Goal: Task Accomplishment & Management: Manage account settings

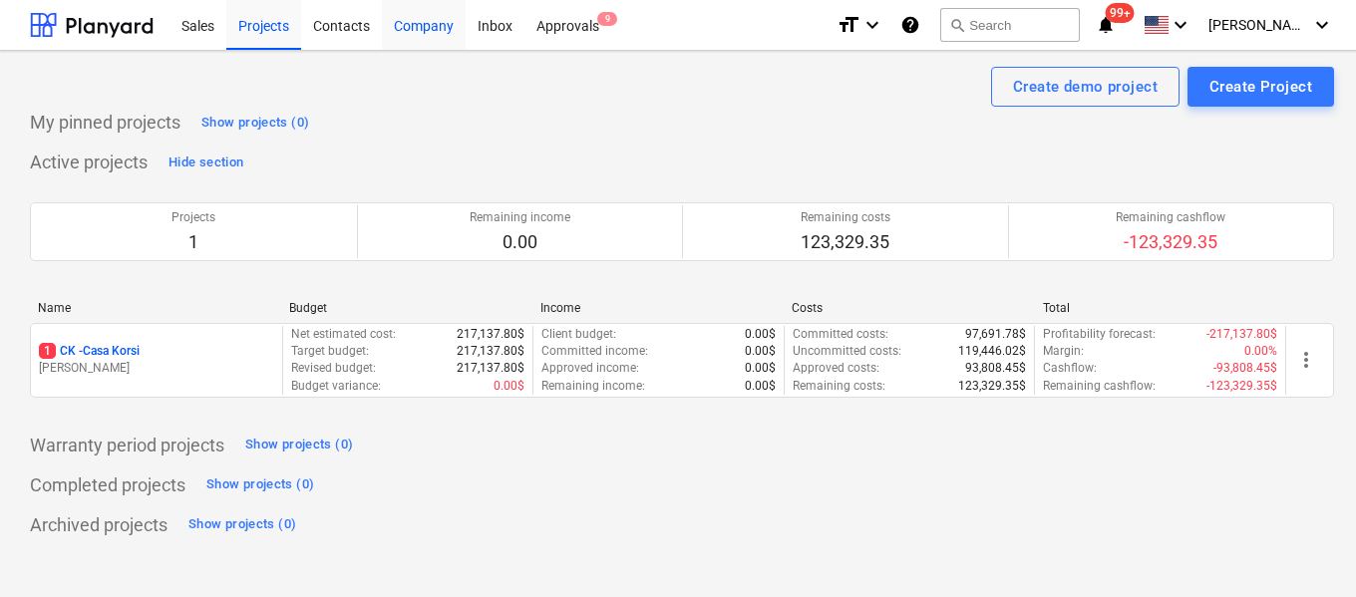
click at [433, 27] on div "Company" at bounding box center [424, 24] width 84 height 51
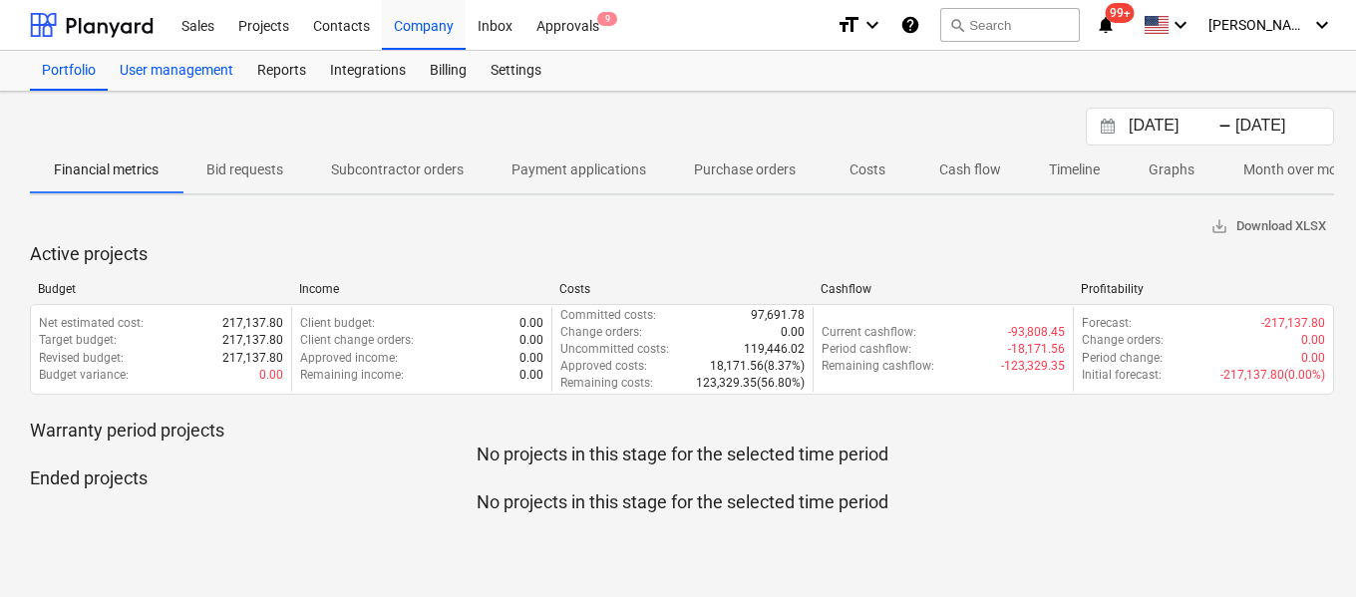
click at [196, 67] on div "User management" at bounding box center [177, 71] width 138 height 40
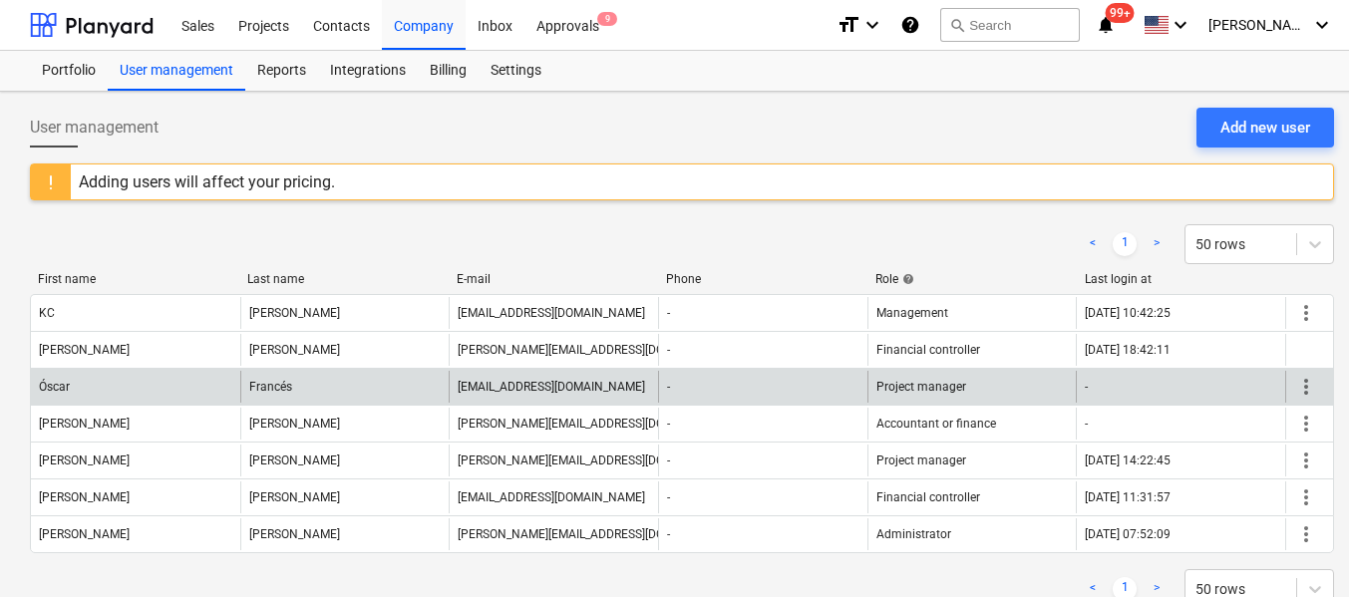
scroll to position [52, 0]
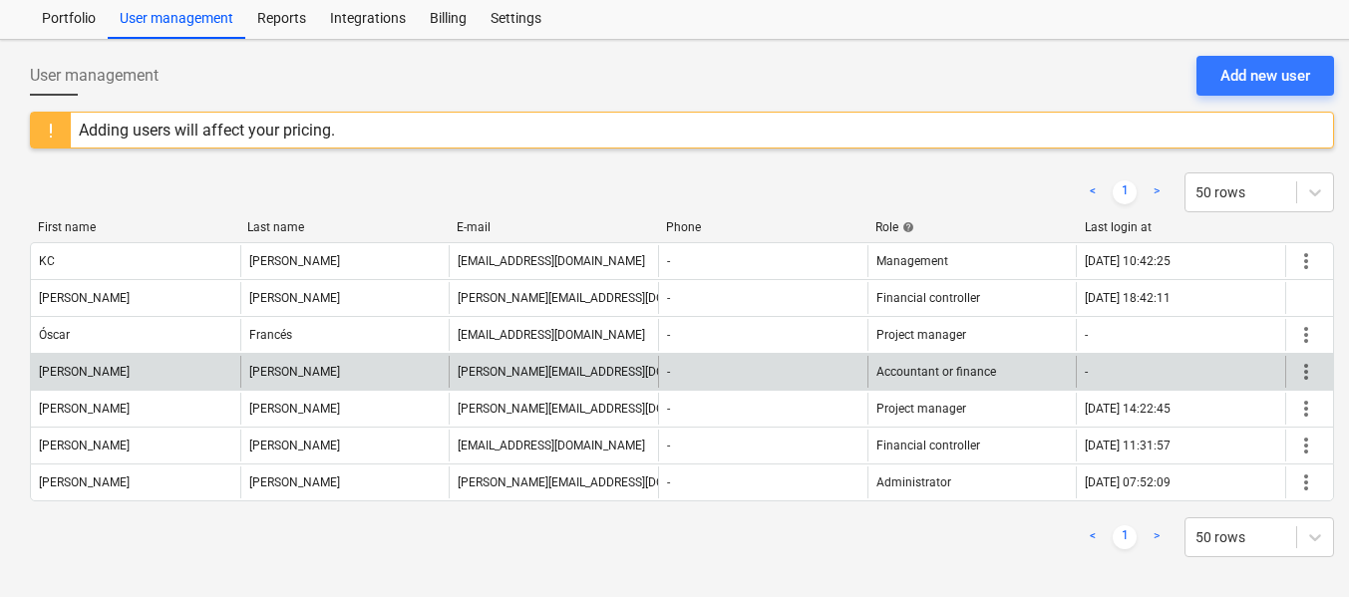
click at [1299, 366] on span "more_vert" at bounding box center [1306, 372] width 24 height 24
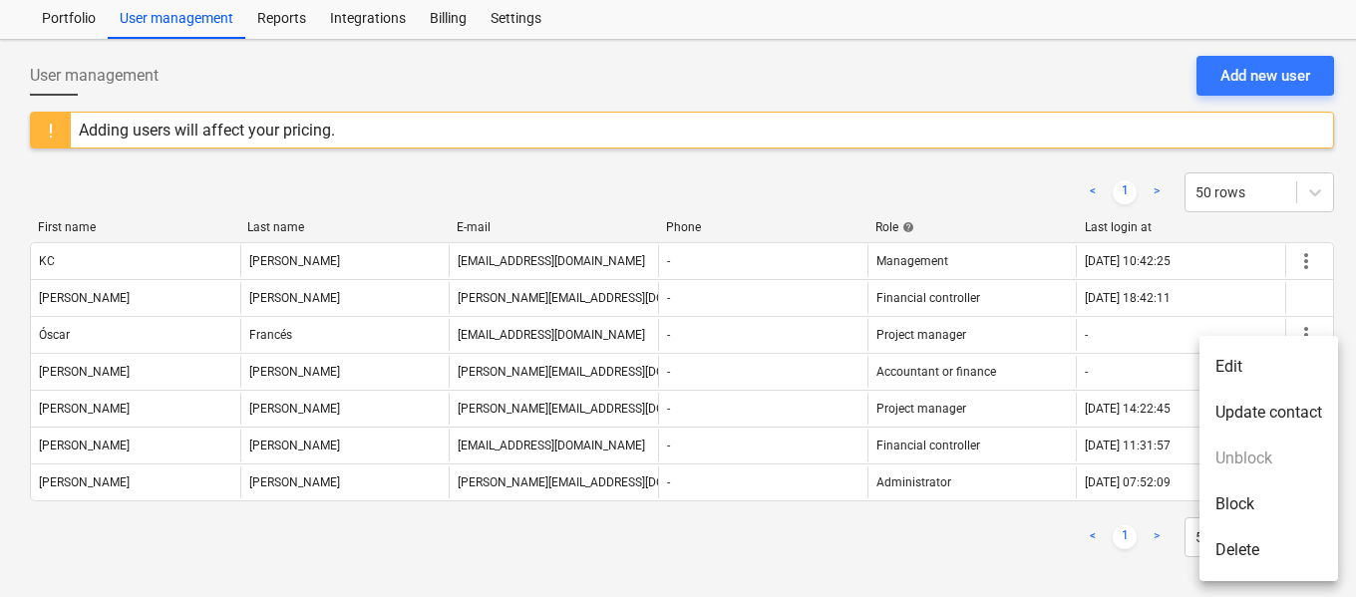
click at [1245, 550] on li "Delete" at bounding box center [1269, 551] width 139 height 46
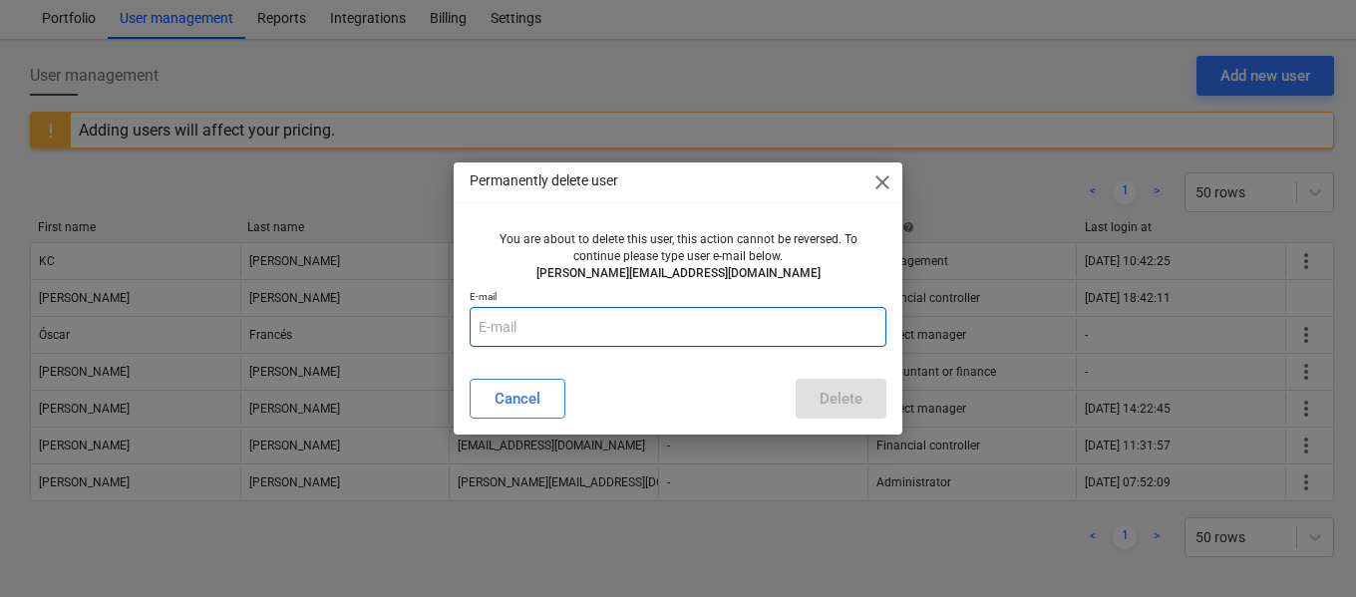
click at [654, 327] on input "text" at bounding box center [678, 327] width 417 height 40
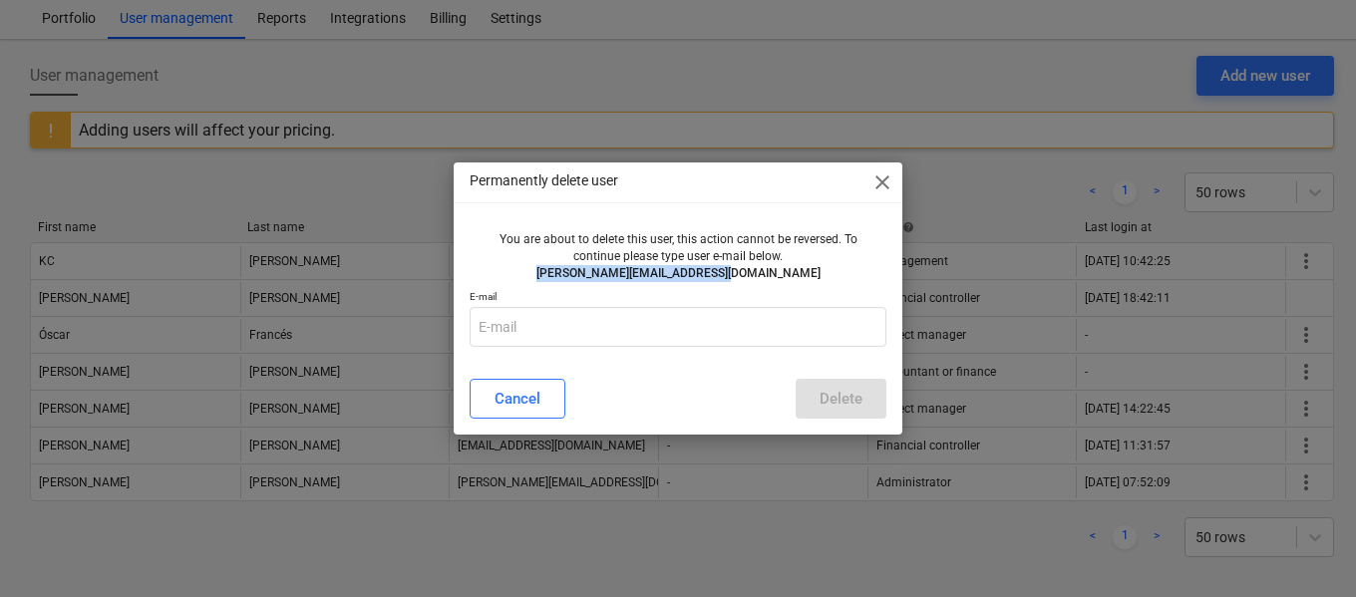
drag, startPoint x: 695, startPoint y: 277, endPoint x: 559, endPoint y: 281, distance: 135.7
click at [559, 281] on p "[PERSON_NAME][EMAIL_ADDRESS][DOMAIN_NAME]" at bounding box center [678, 273] width 401 height 17
copy p "[PERSON_NAME][EMAIL_ADDRESS][DOMAIN_NAME]"
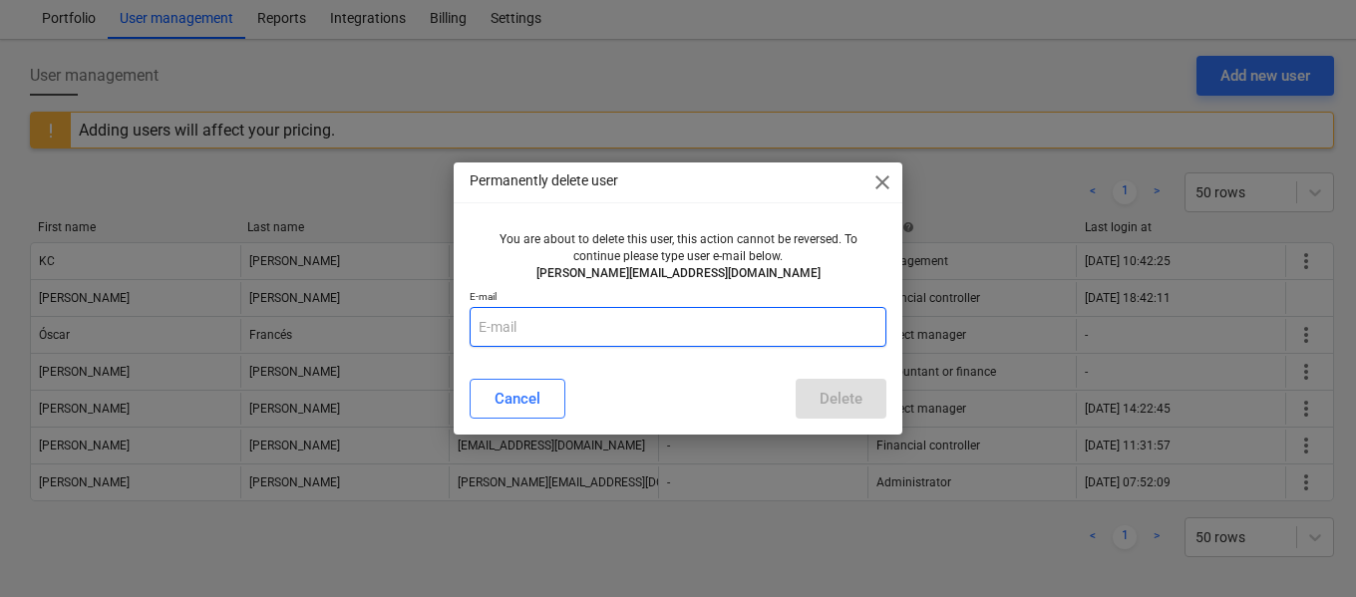
click at [587, 324] on input "text" at bounding box center [678, 327] width 417 height 40
paste input "[PERSON_NAME][EMAIL_ADDRESS][DOMAIN_NAME]"
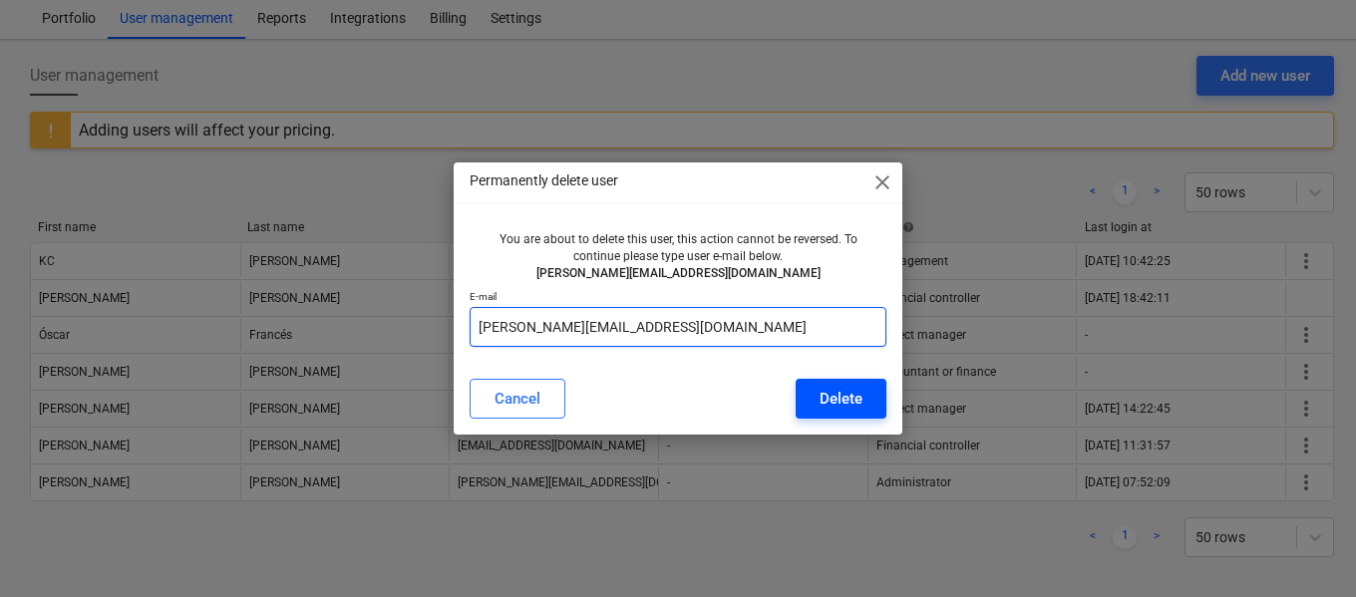
type input "[PERSON_NAME][EMAIL_ADDRESS][DOMAIN_NAME]"
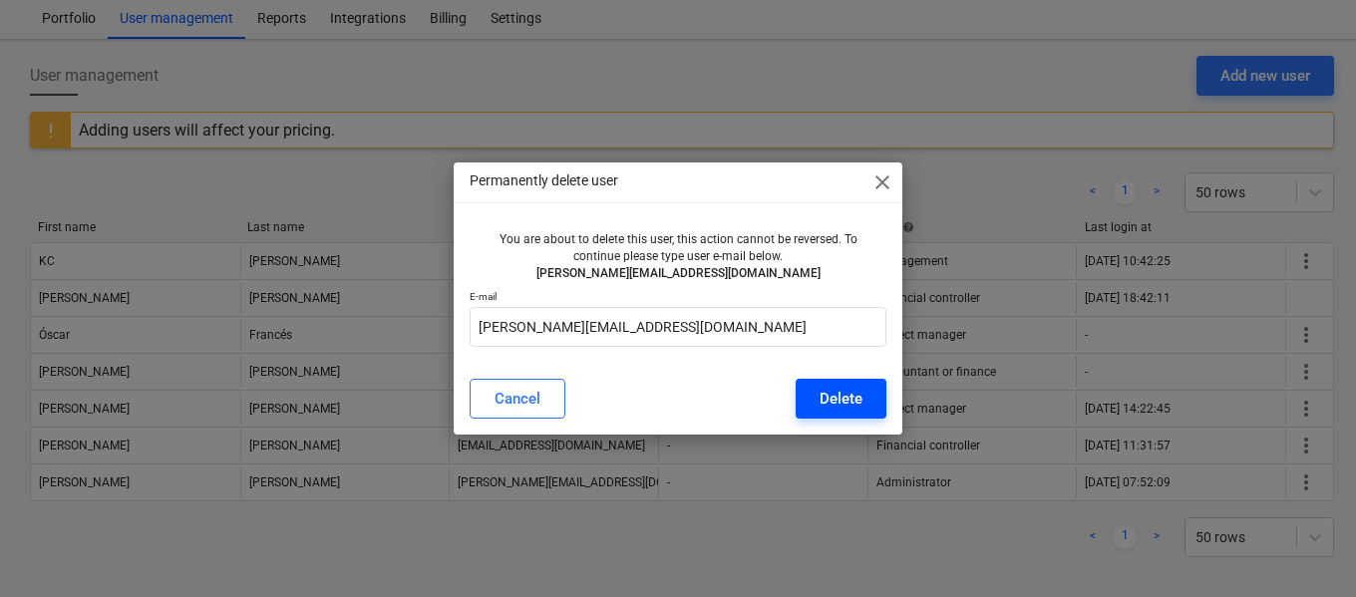
click at [850, 387] on div "Delete" at bounding box center [841, 399] width 43 height 26
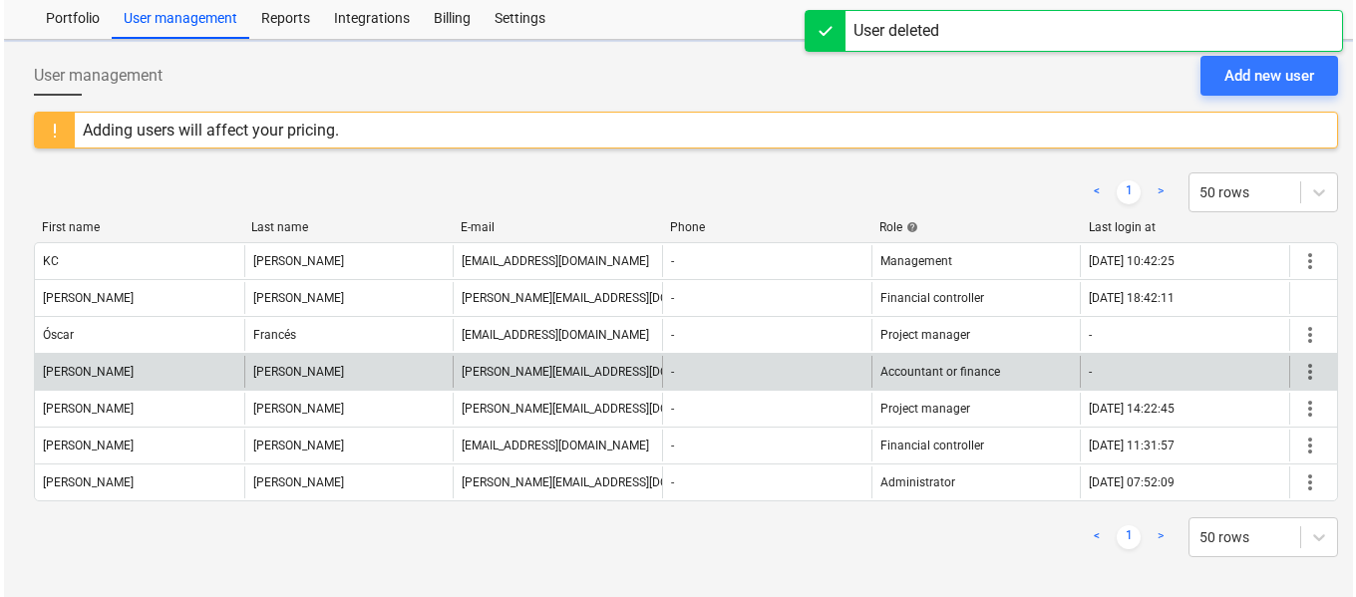
scroll to position [15, 0]
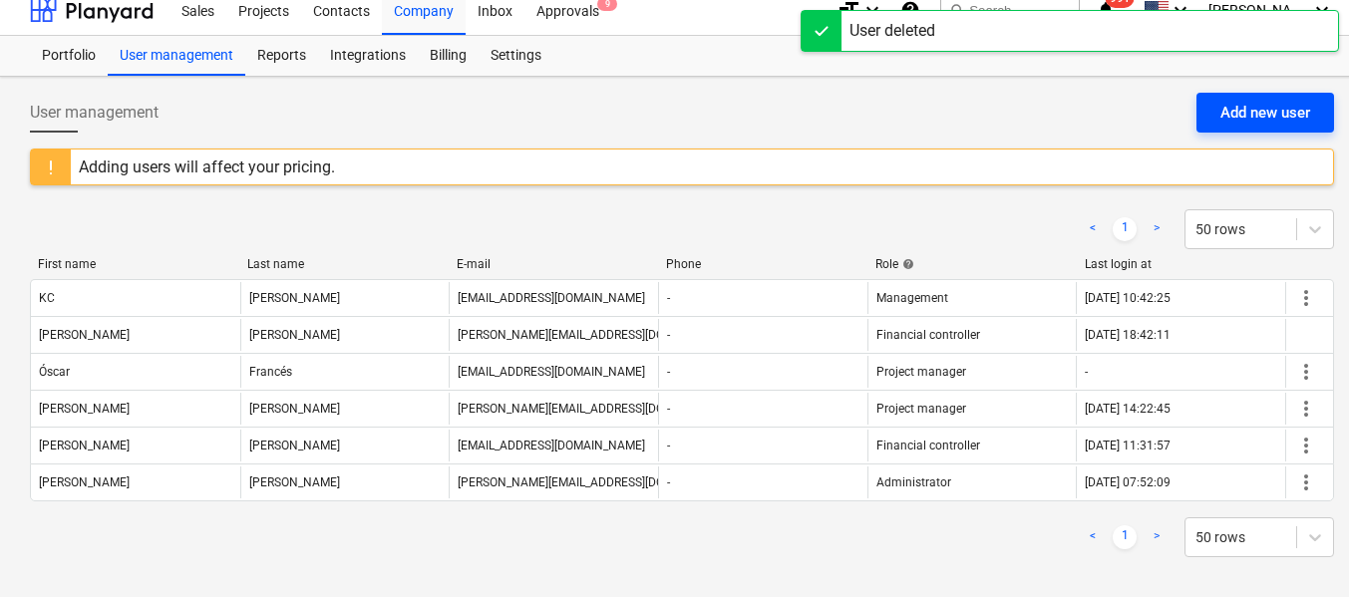
click at [1231, 120] on div "Add new user" at bounding box center [1266, 113] width 90 height 26
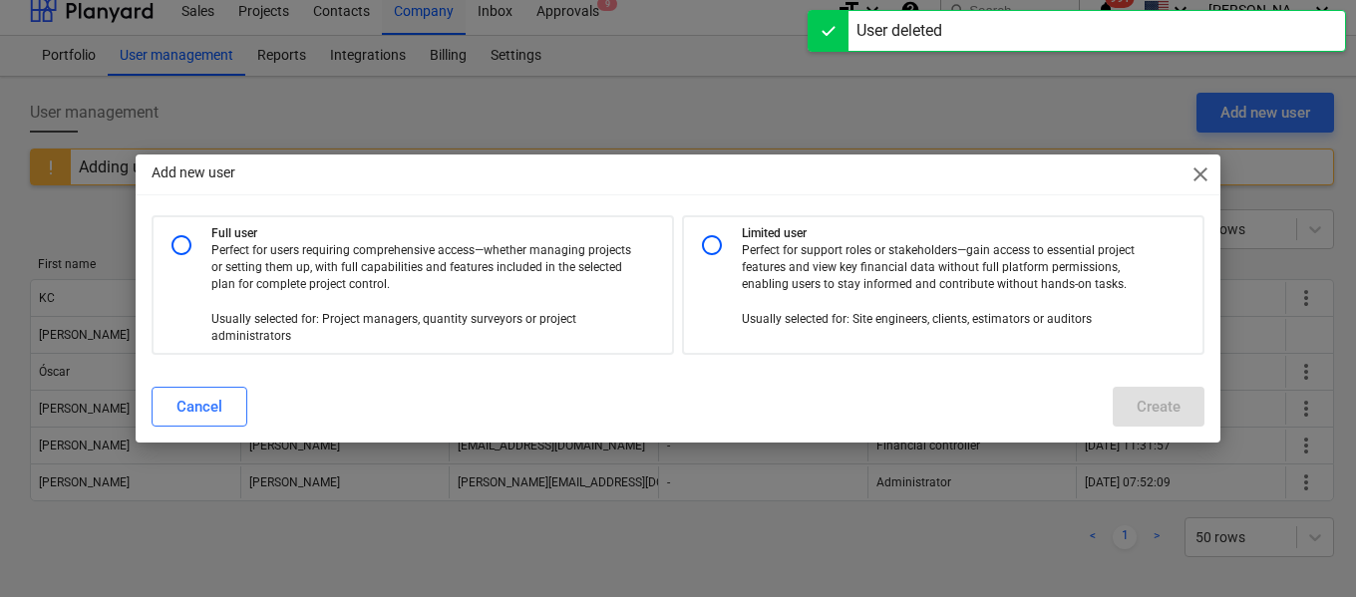
click at [710, 246] on input "radio" at bounding box center [712, 245] width 40 height 40
radio input "true"
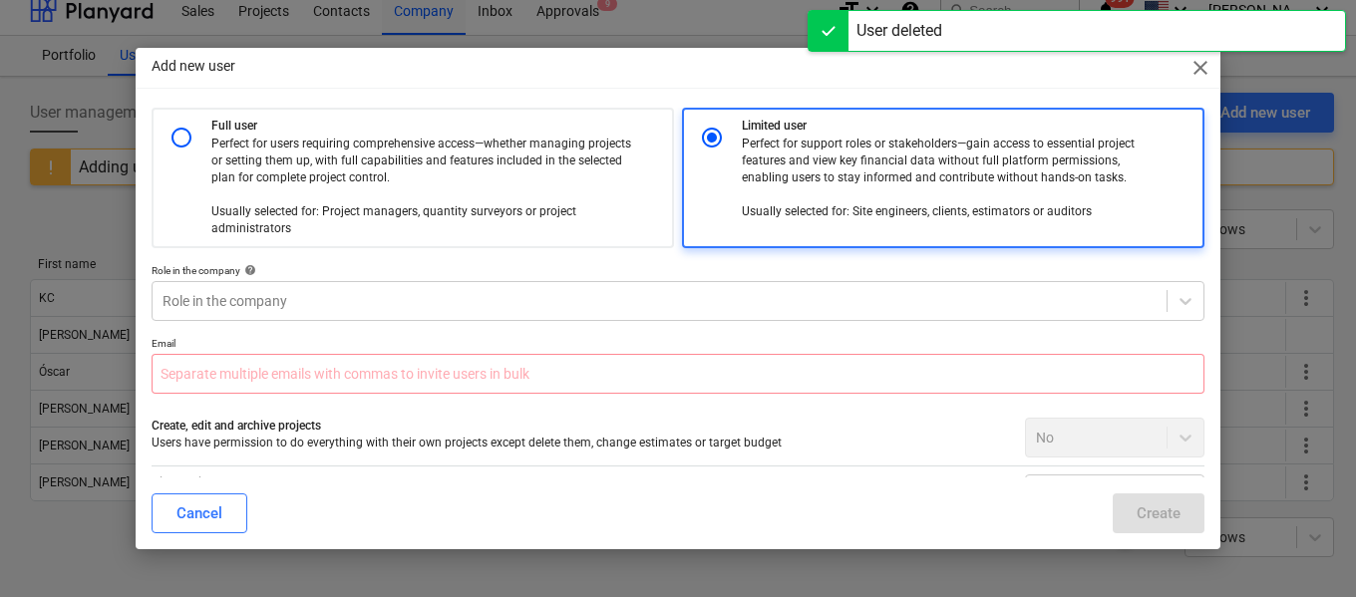
scroll to position [360, 0]
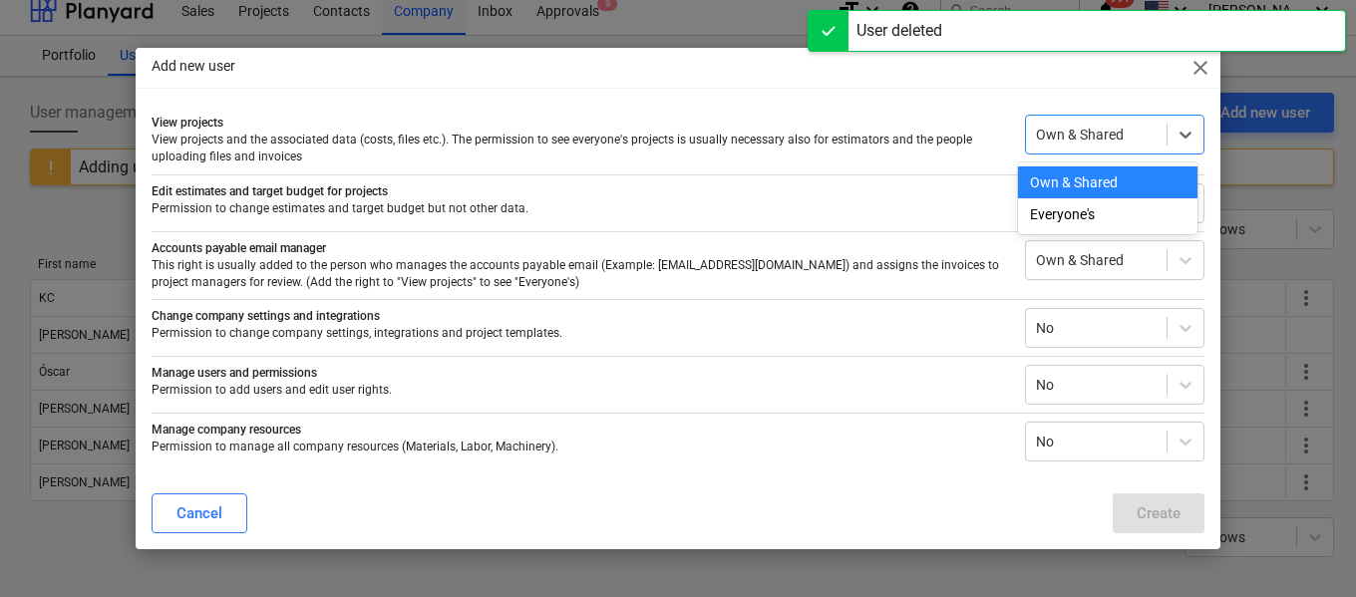
click at [1107, 132] on div at bounding box center [1096, 135] width 121 height 20
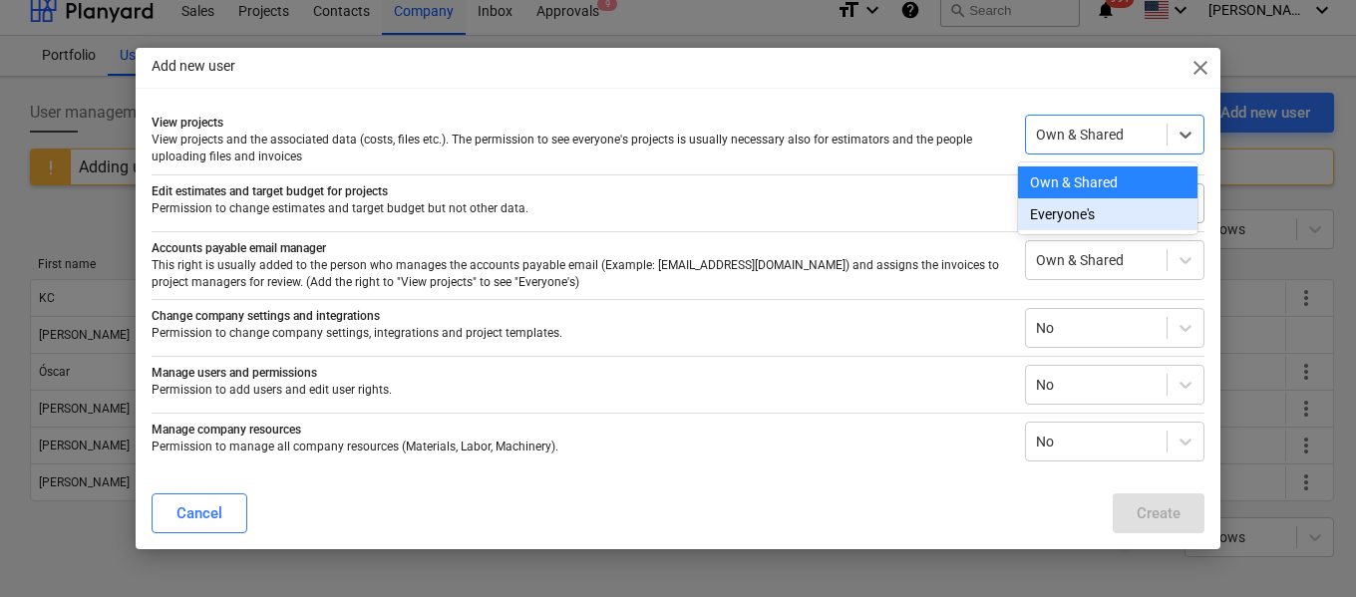
click at [1089, 214] on div "Everyone's" at bounding box center [1108, 214] width 180 height 32
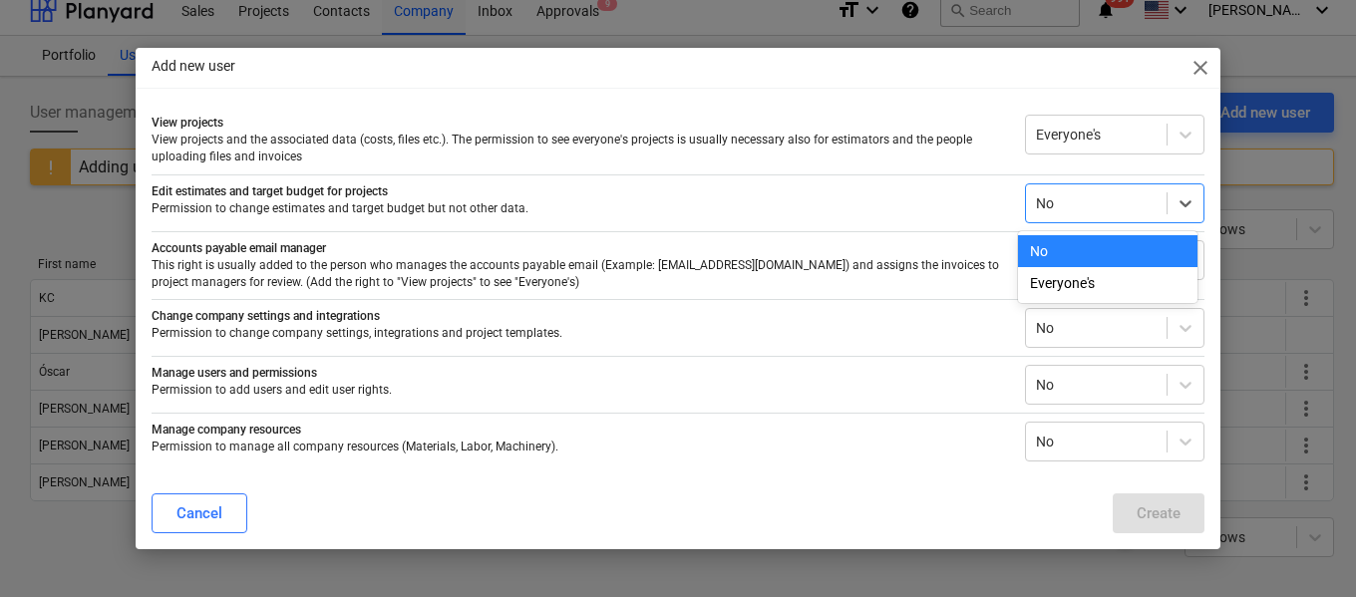
click at [1063, 198] on div at bounding box center [1096, 203] width 121 height 20
click at [1068, 251] on div "No" at bounding box center [1108, 251] width 180 height 32
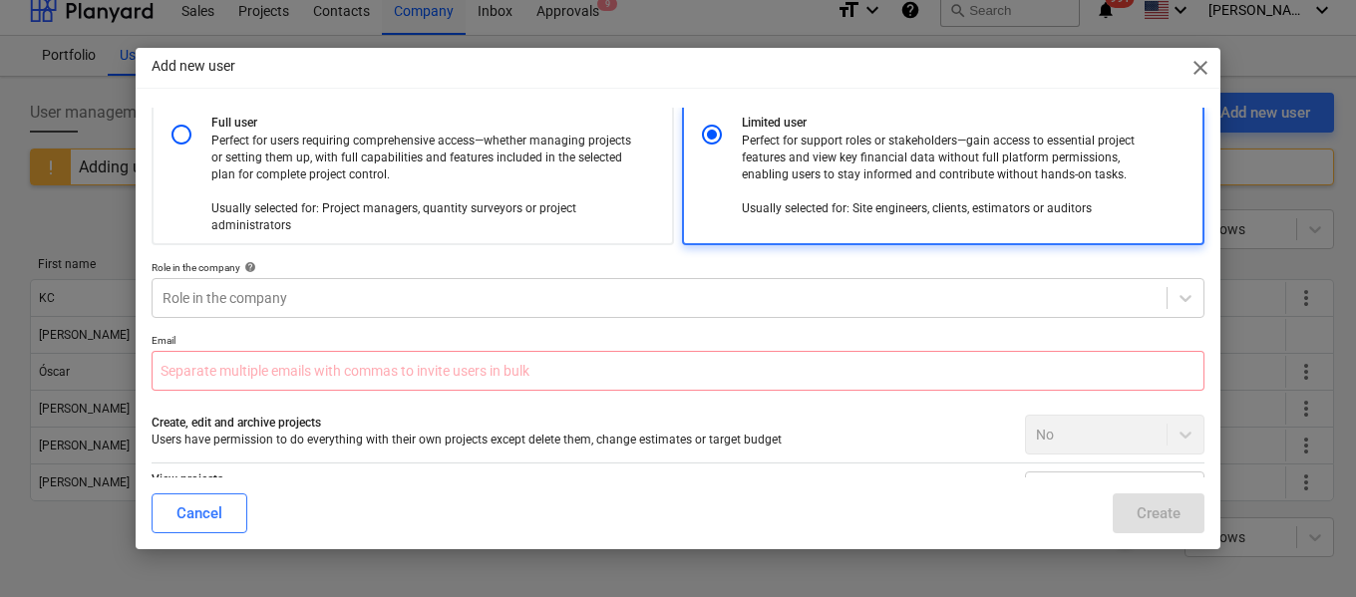
scroll to position [0, 0]
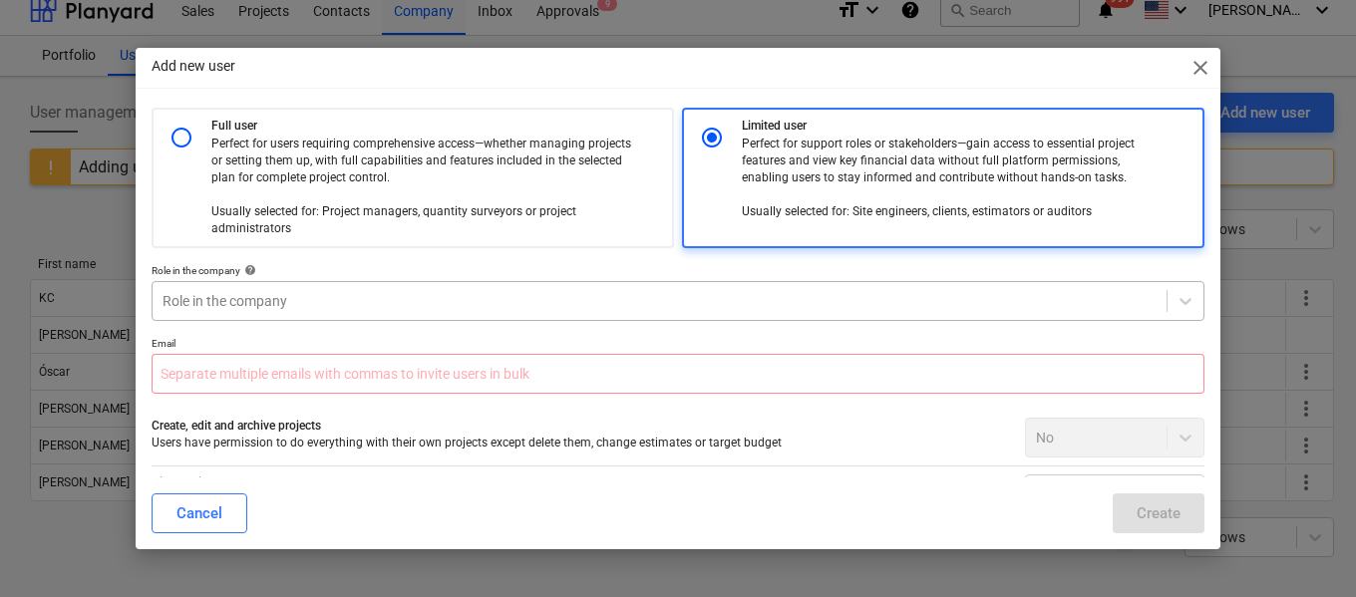
click at [293, 305] on div at bounding box center [660, 301] width 994 height 20
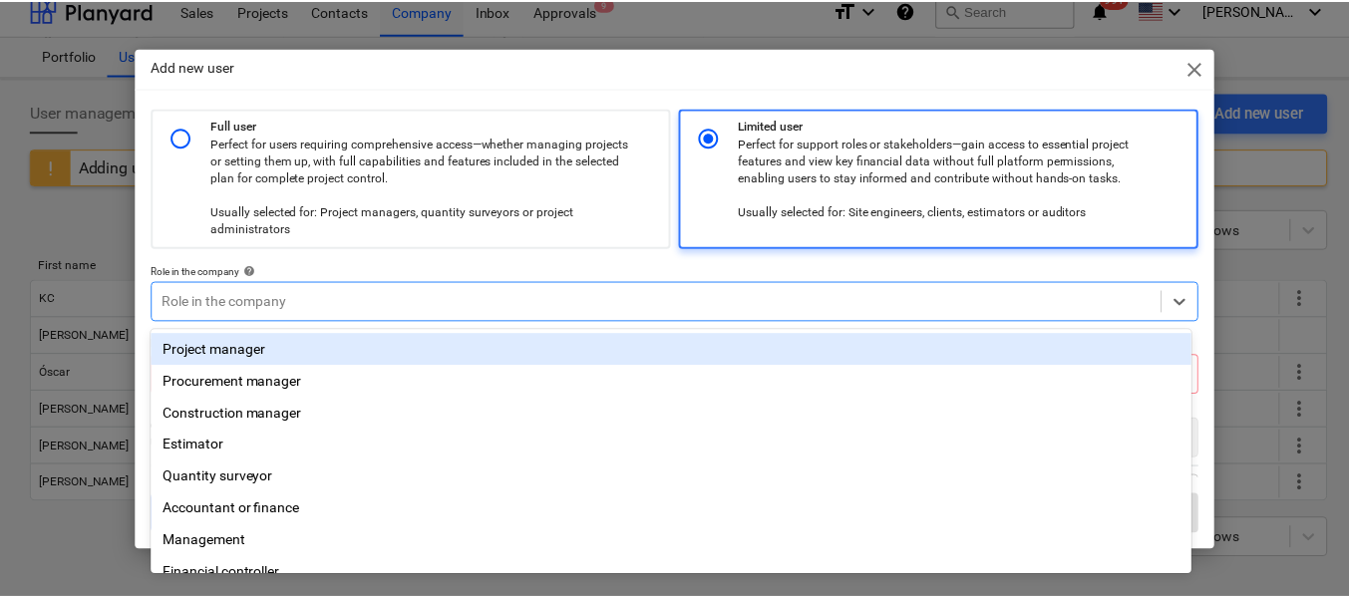
scroll to position [125, 0]
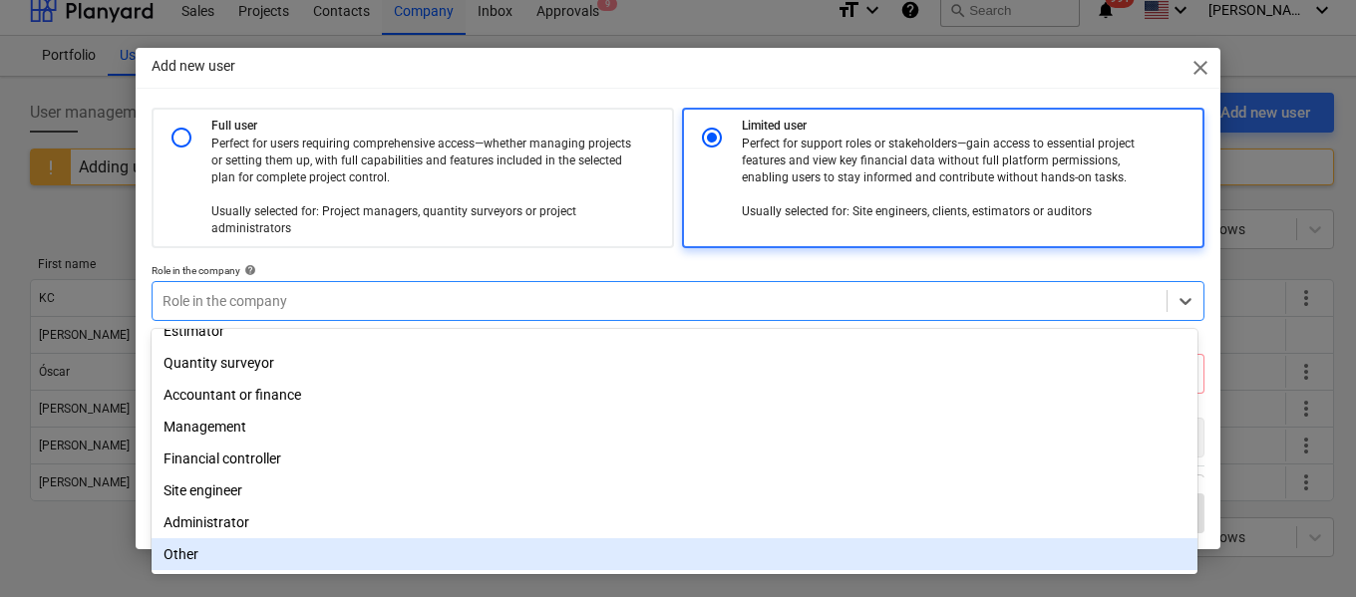
click at [231, 546] on div "Other" at bounding box center [675, 555] width 1046 height 32
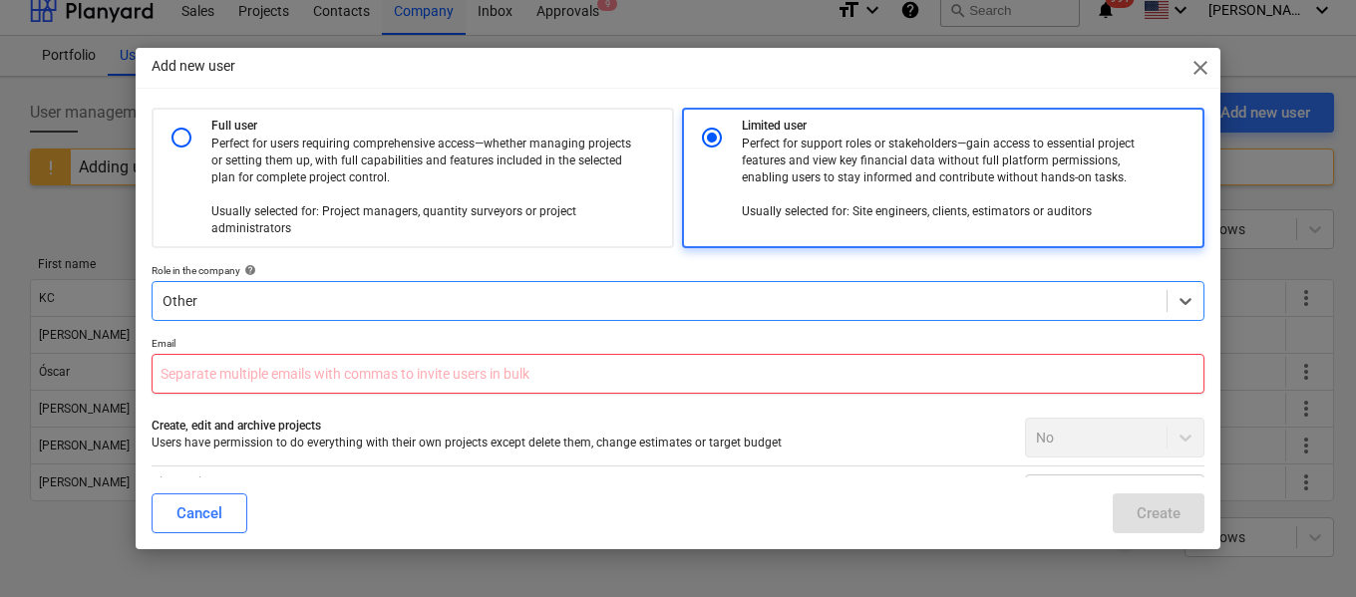
click at [296, 379] on input "text" at bounding box center [678, 374] width 1053 height 40
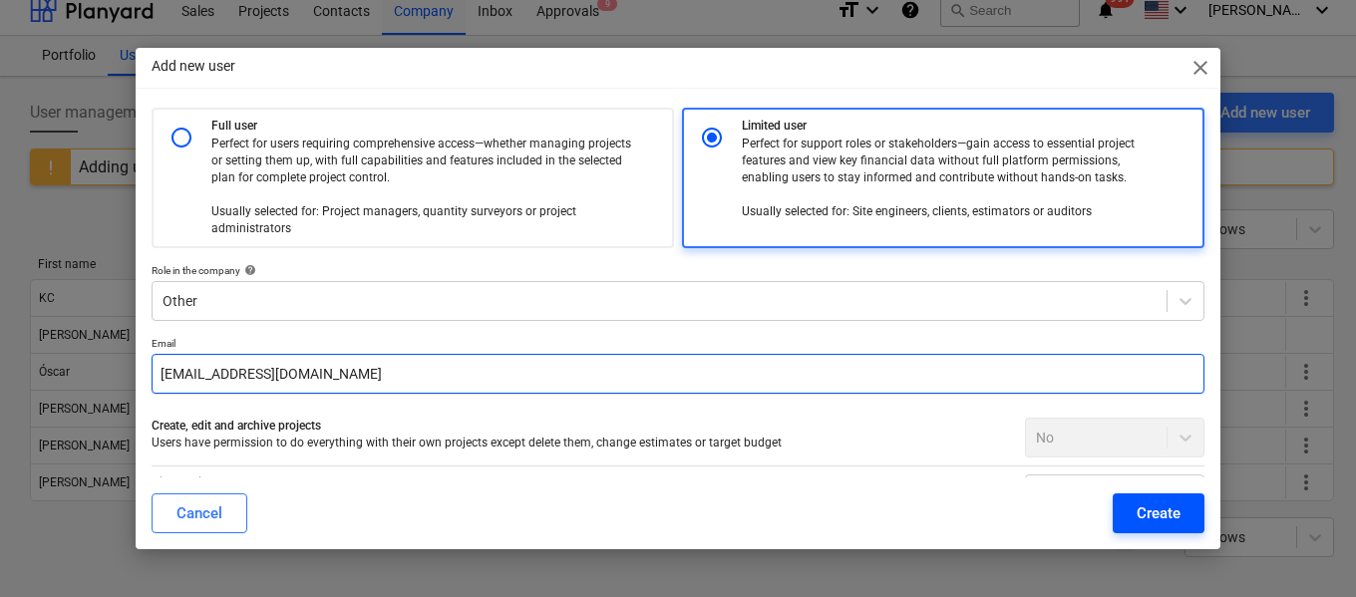
type input "[EMAIL_ADDRESS][DOMAIN_NAME]"
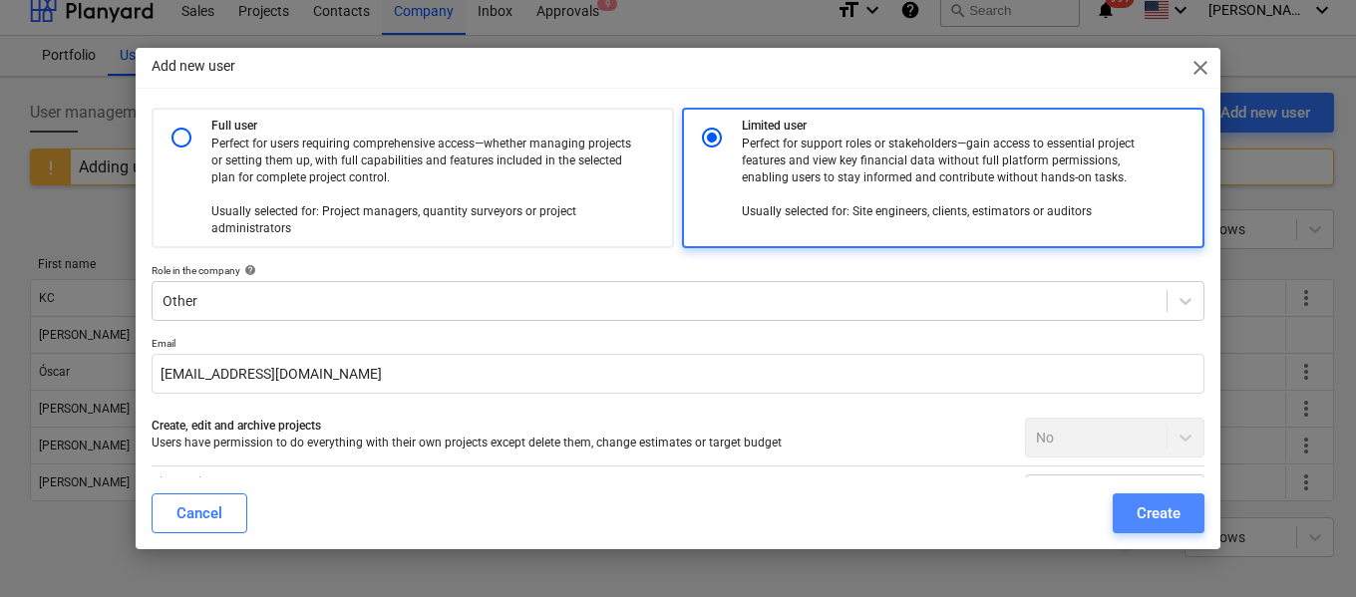
click at [1184, 508] on button "Create" at bounding box center [1159, 514] width 92 height 40
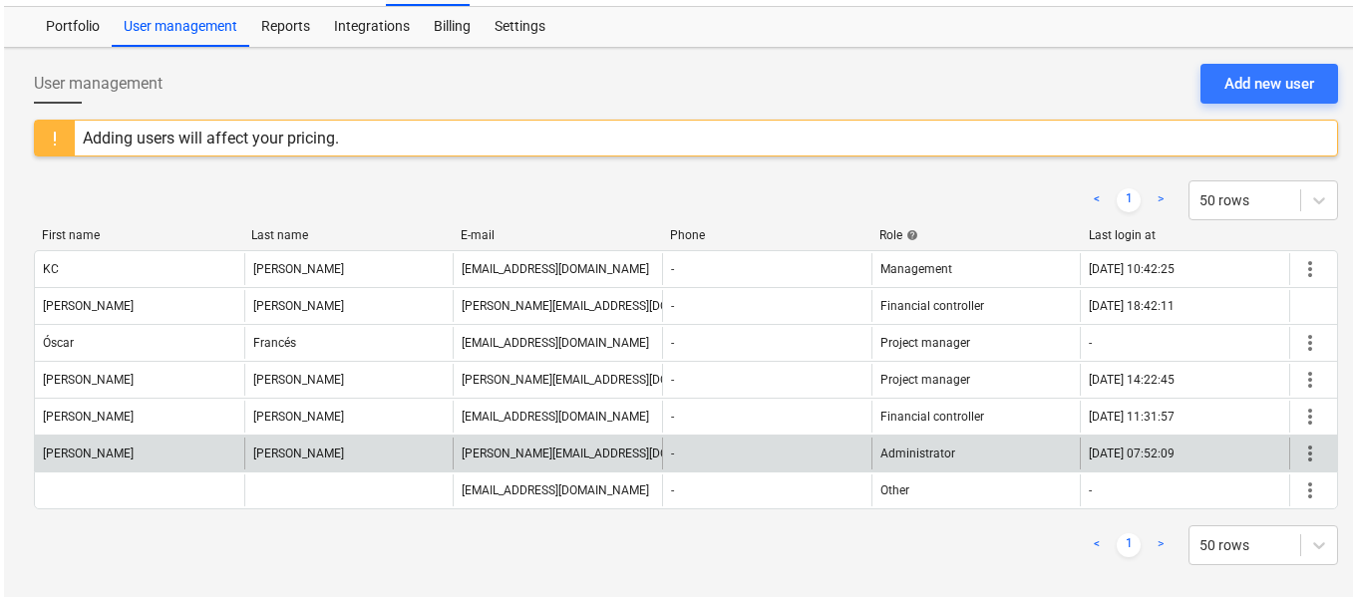
scroll to position [52, 0]
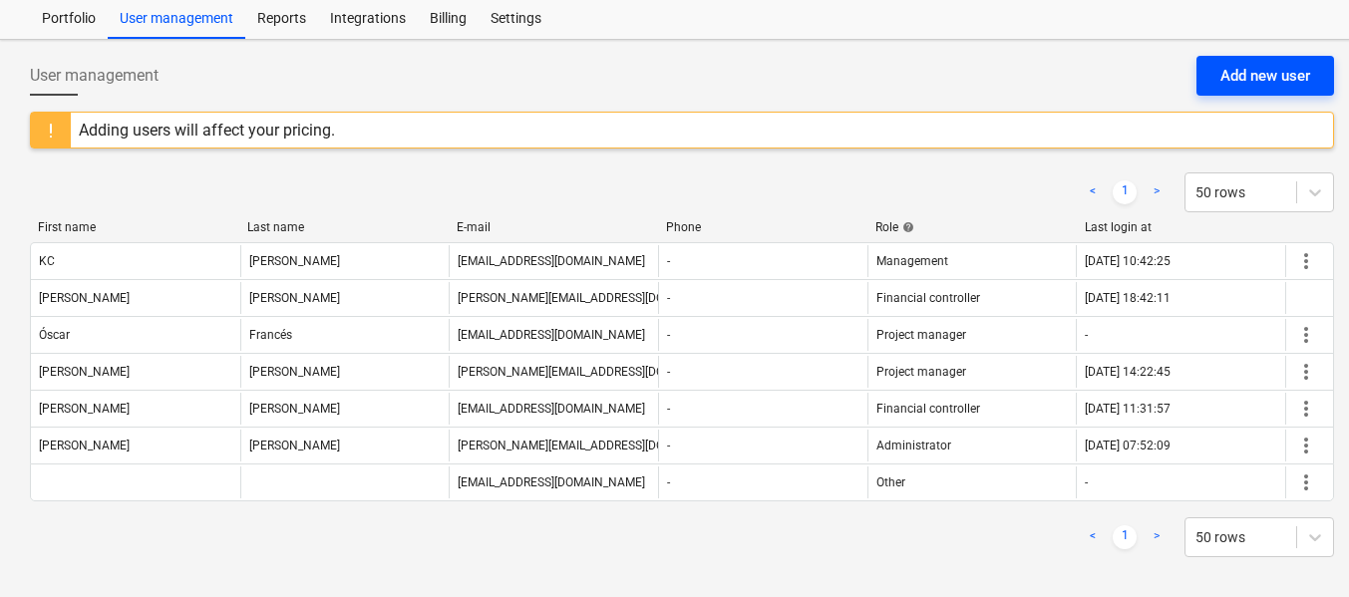
click at [1229, 79] on div "Add new user" at bounding box center [1266, 76] width 90 height 26
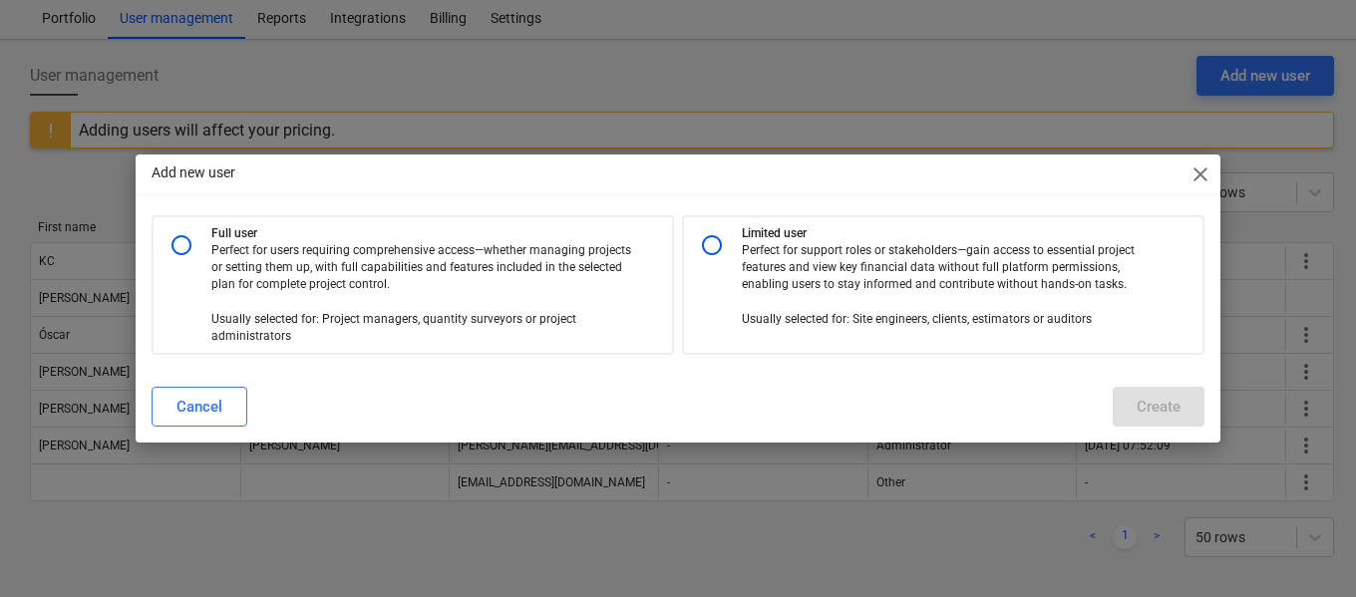
click at [713, 248] on input "radio" at bounding box center [712, 245] width 40 height 40
radio input "true"
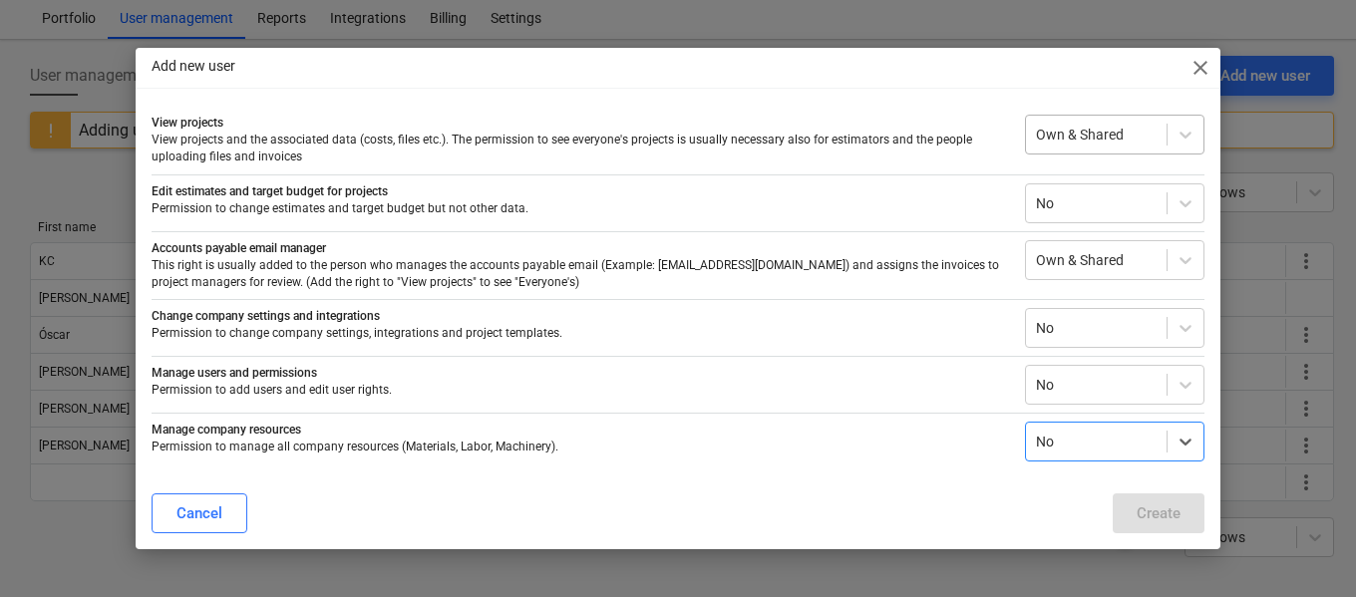
click at [1095, 143] on div at bounding box center [1096, 135] width 121 height 20
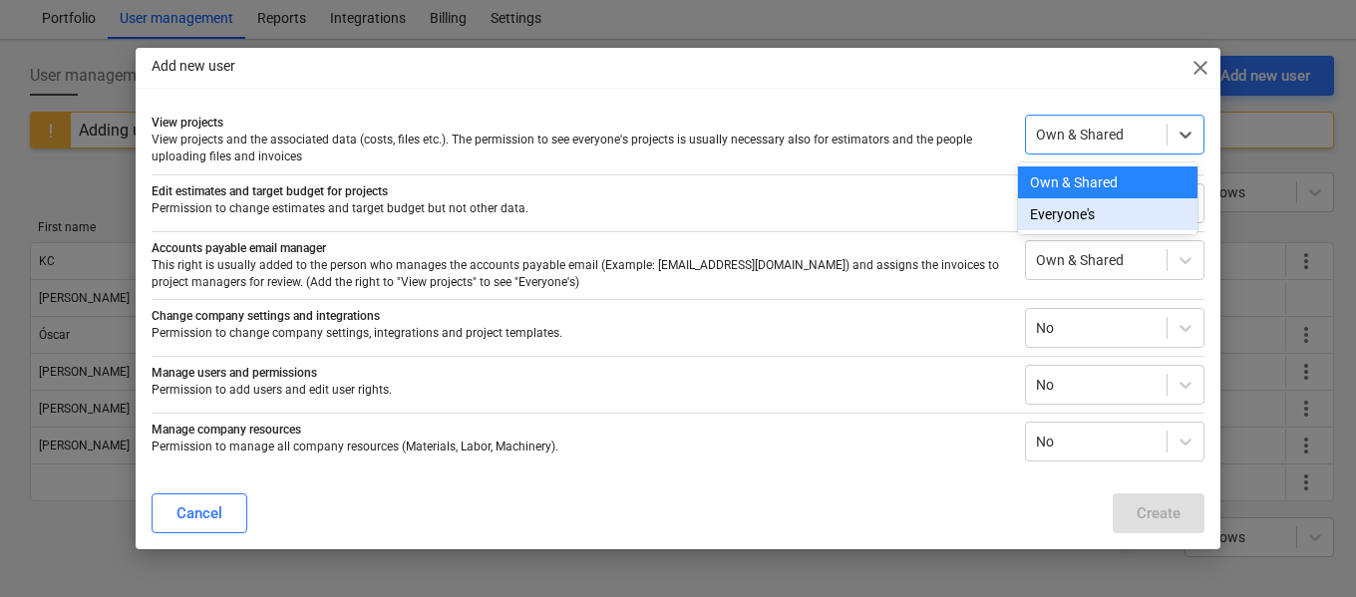
click at [1077, 214] on div "Everyone's" at bounding box center [1108, 214] width 180 height 32
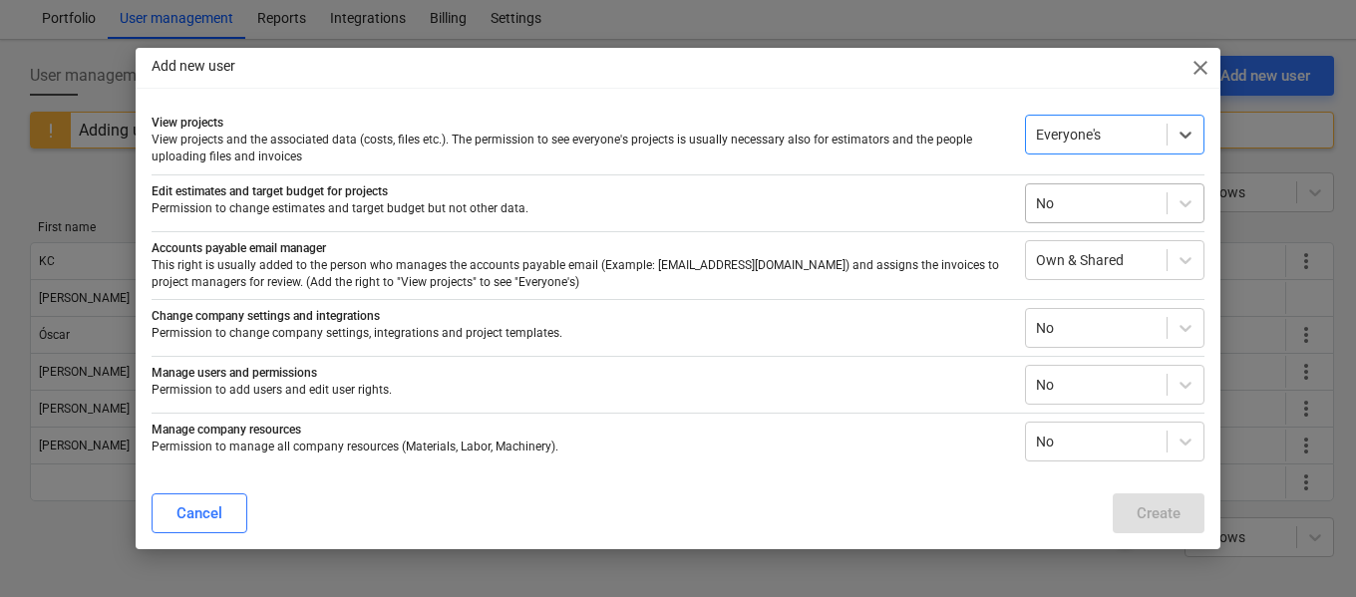
click at [1057, 198] on div at bounding box center [1096, 203] width 121 height 20
click at [1063, 209] on div at bounding box center [1096, 203] width 121 height 20
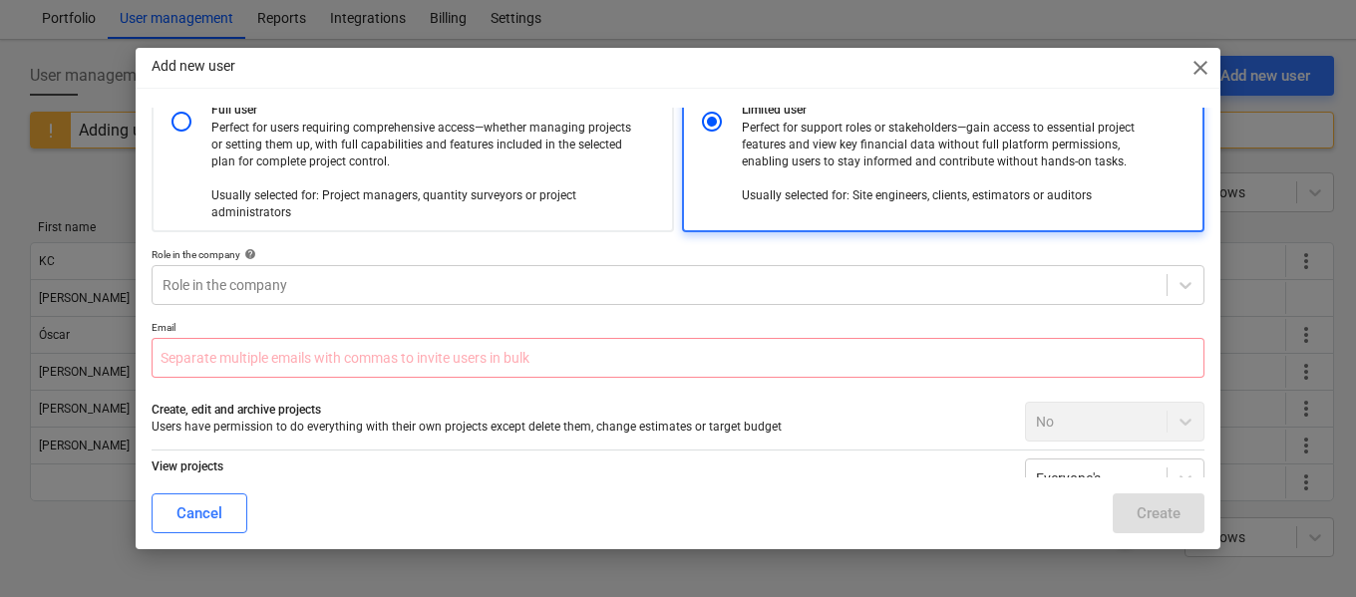
scroll to position [0, 0]
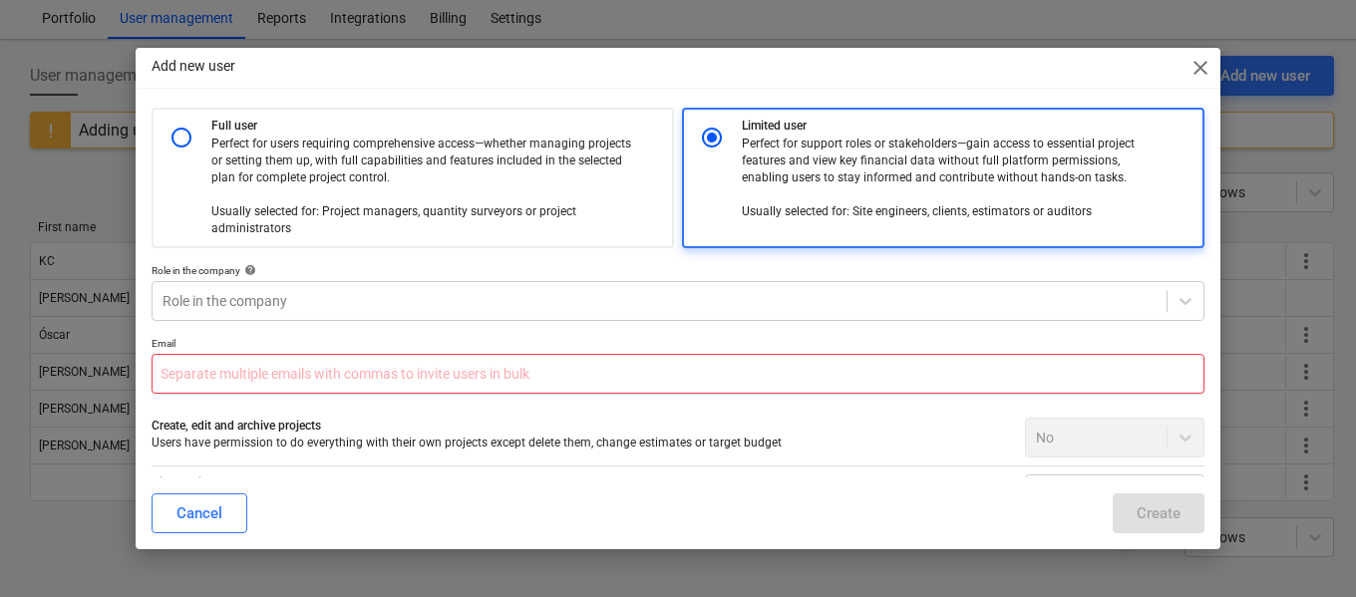
click at [214, 387] on input "text" at bounding box center [678, 374] width 1053 height 40
click at [238, 303] on div at bounding box center [660, 301] width 994 height 20
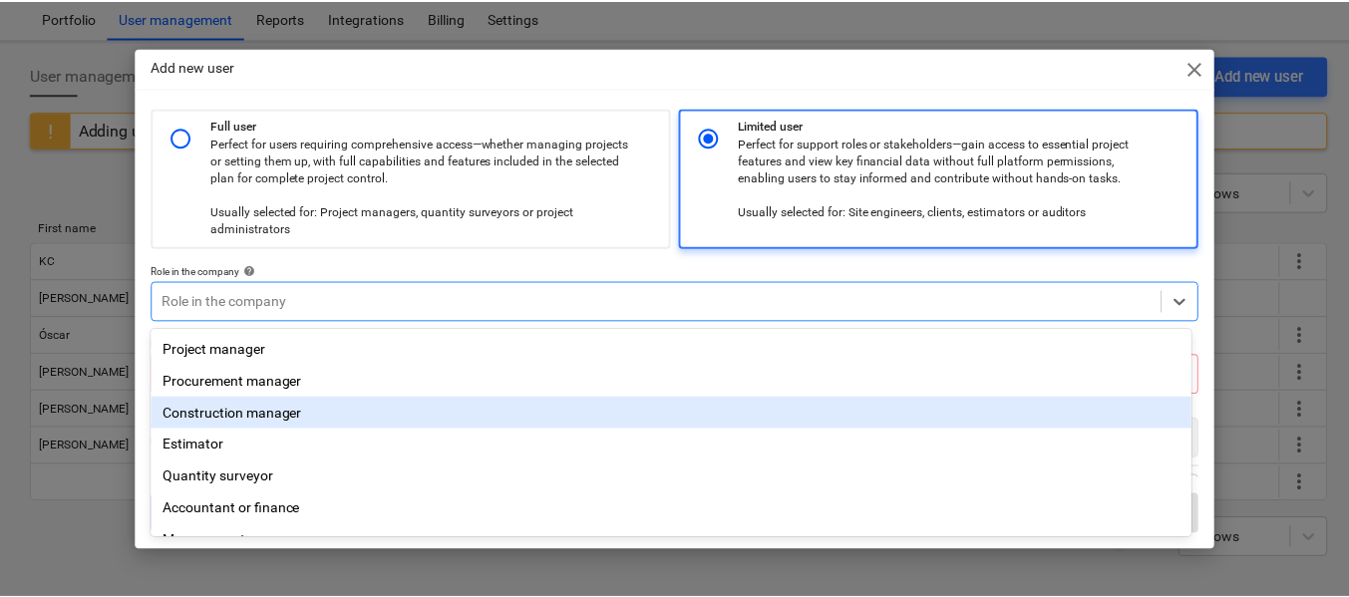
scroll to position [162, 0]
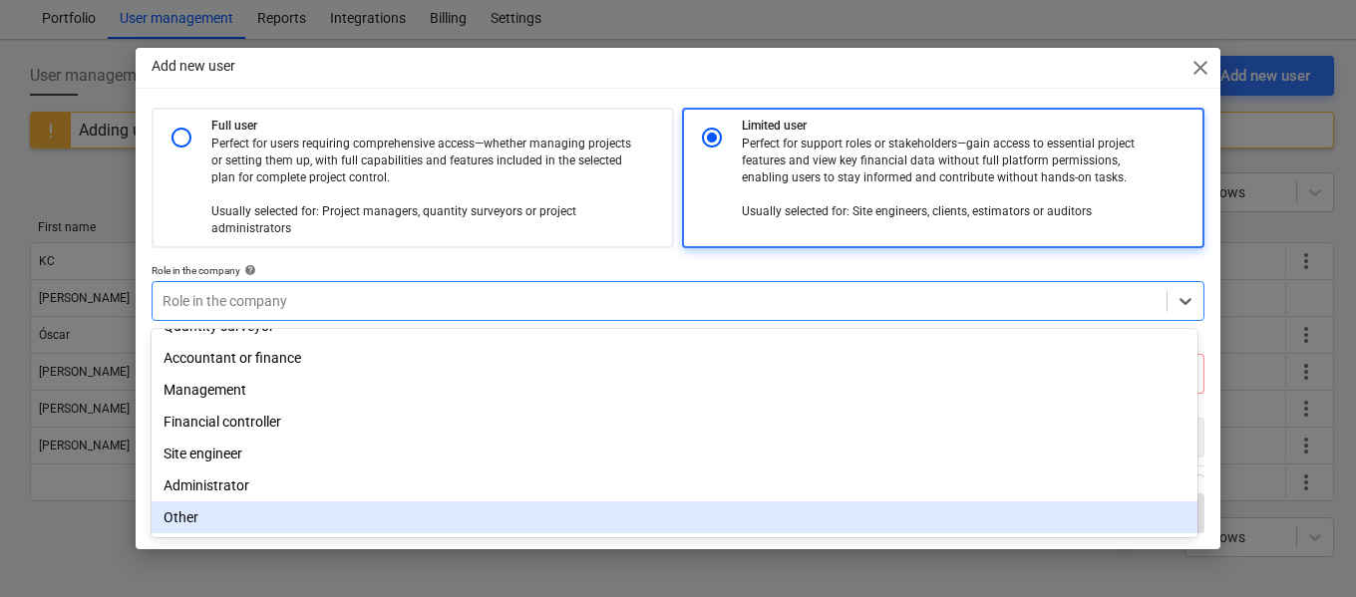
click at [210, 509] on div "Other" at bounding box center [675, 518] width 1046 height 32
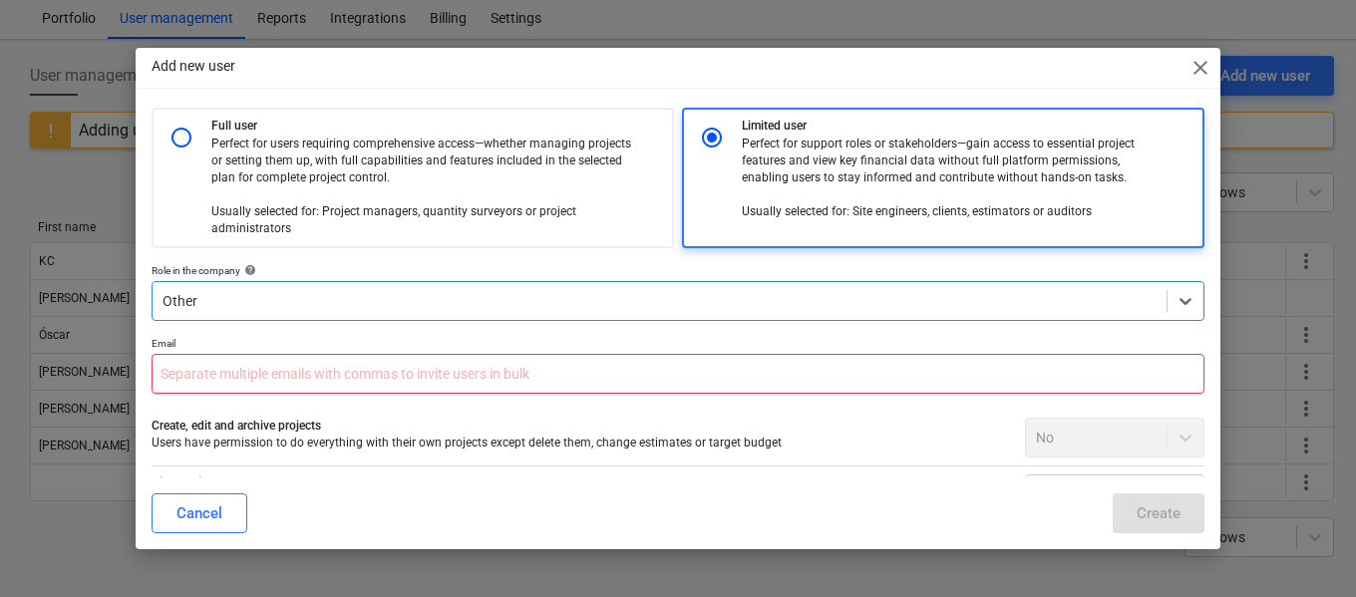
click at [262, 377] on input "text" at bounding box center [678, 374] width 1053 height 40
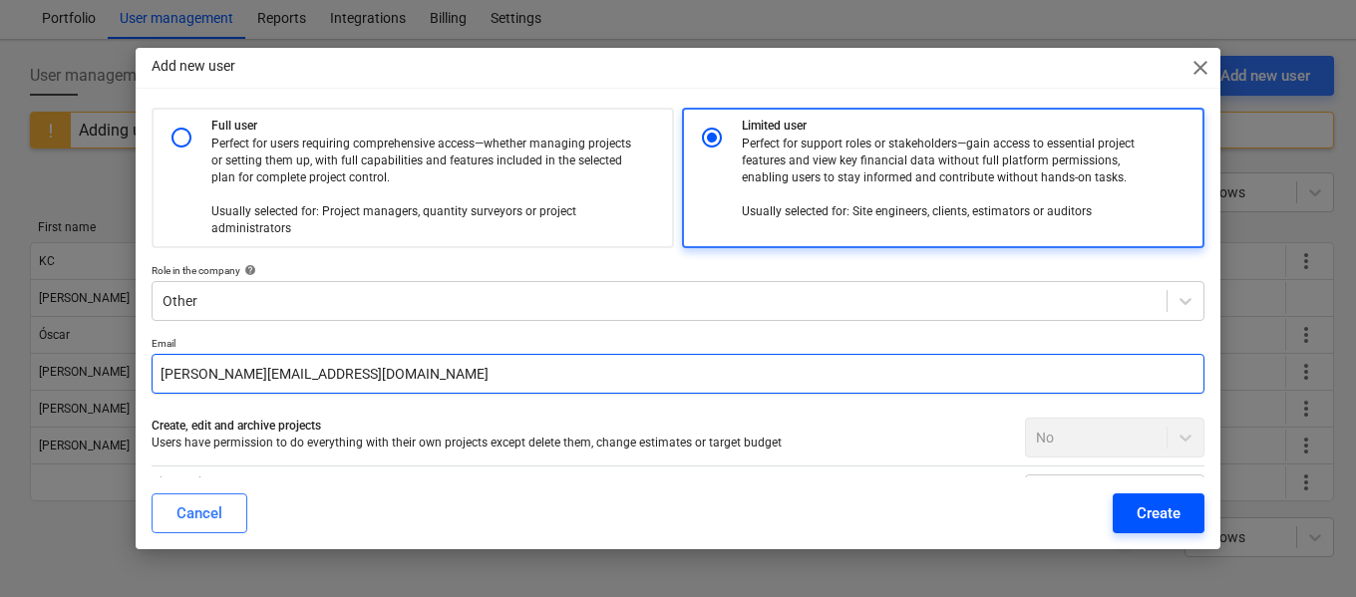
type input "[PERSON_NAME][EMAIL_ADDRESS][DOMAIN_NAME]"
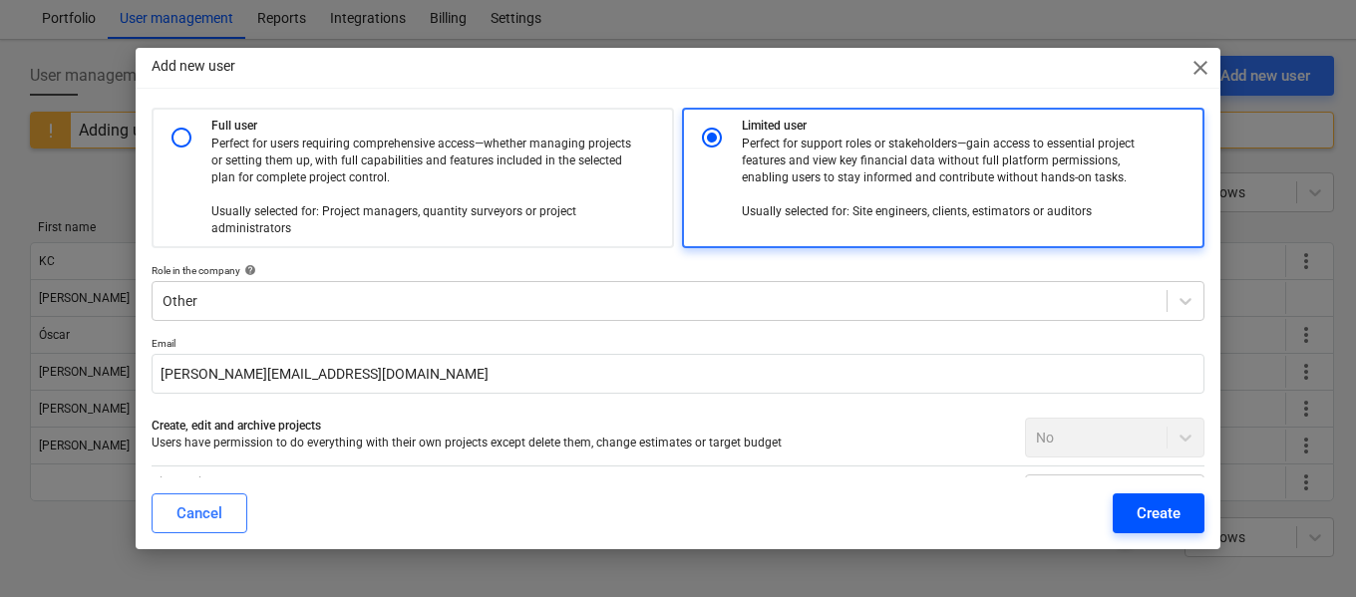
click at [1163, 525] on div "Create" at bounding box center [1159, 514] width 44 height 26
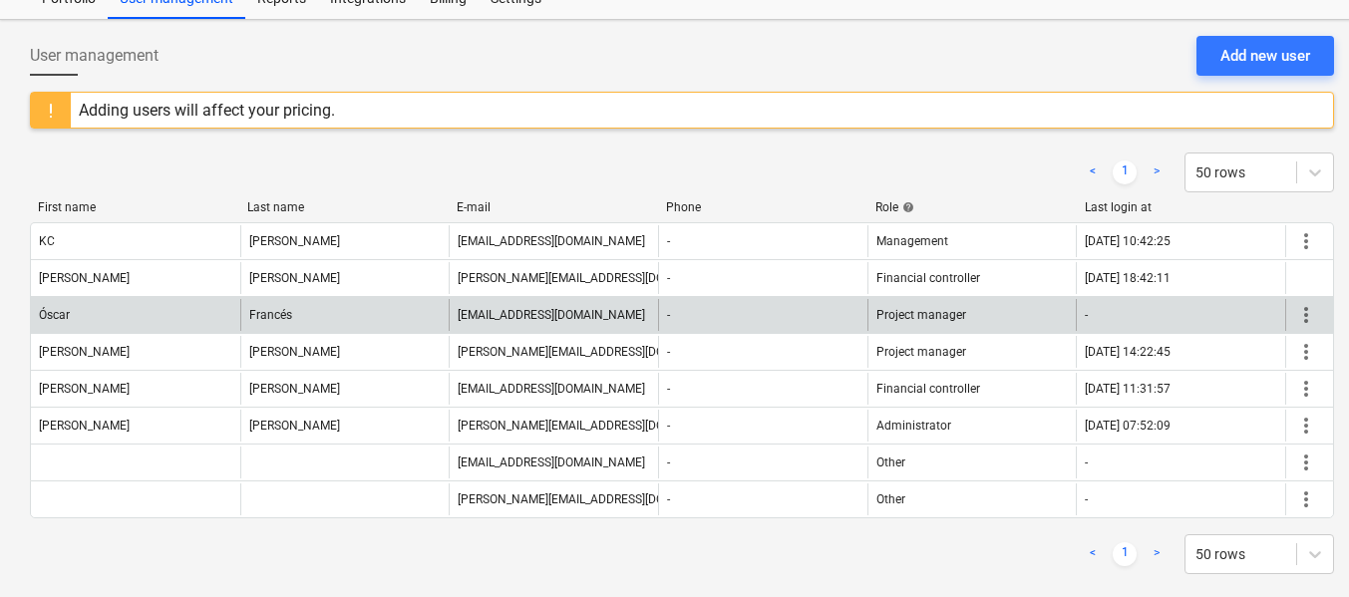
scroll to position [89, 0]
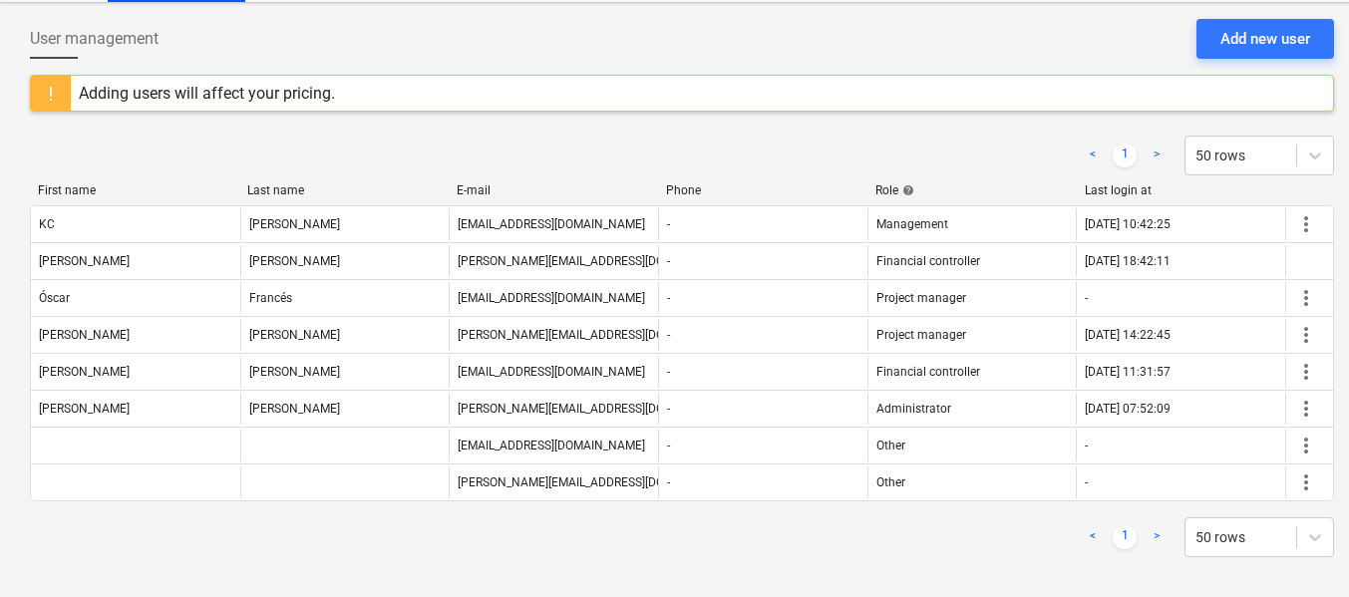
click at [753, 40] on div "User management Add new user" at bounding box center [682, 47] width 1304 height 56
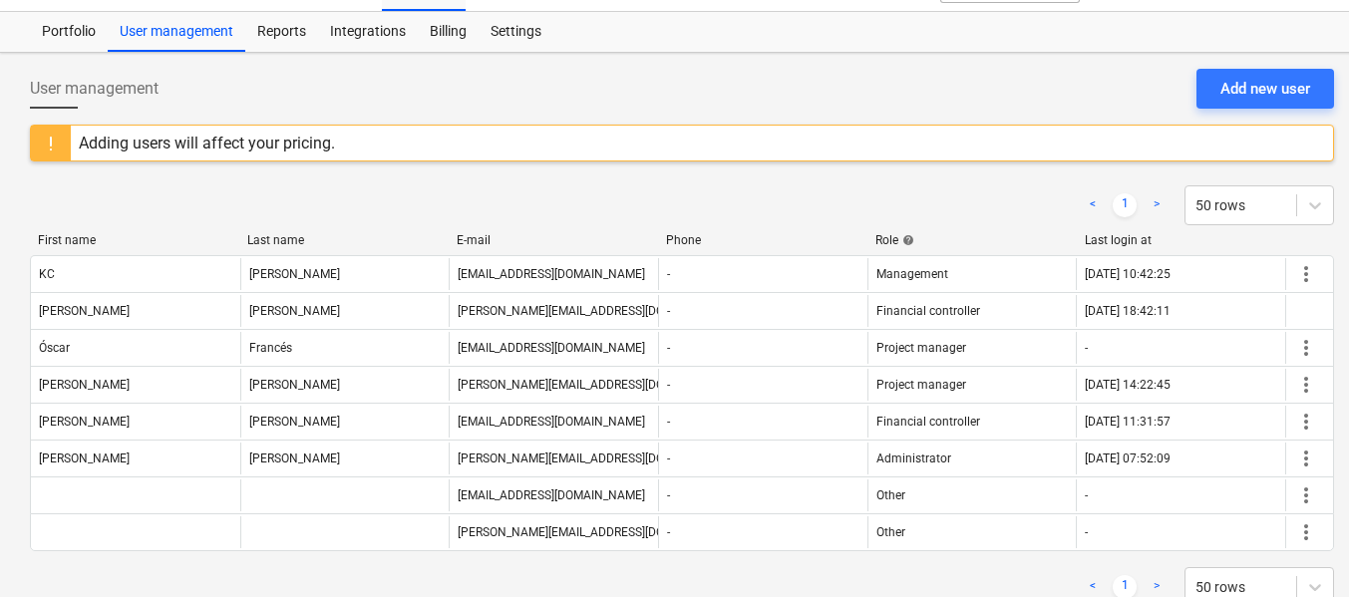
scroll to position [0, 0]
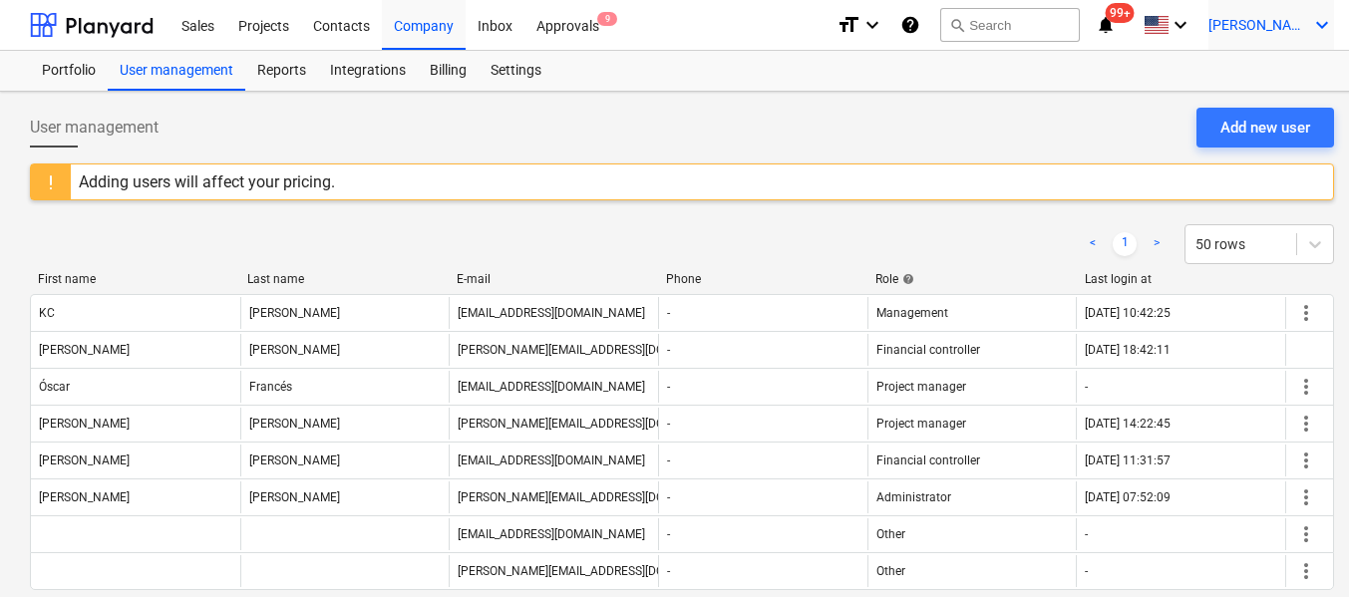
click at [1289, 22] on span "[PERSON_NAME]" at bounding box center [1259, 25] width 100 height 16
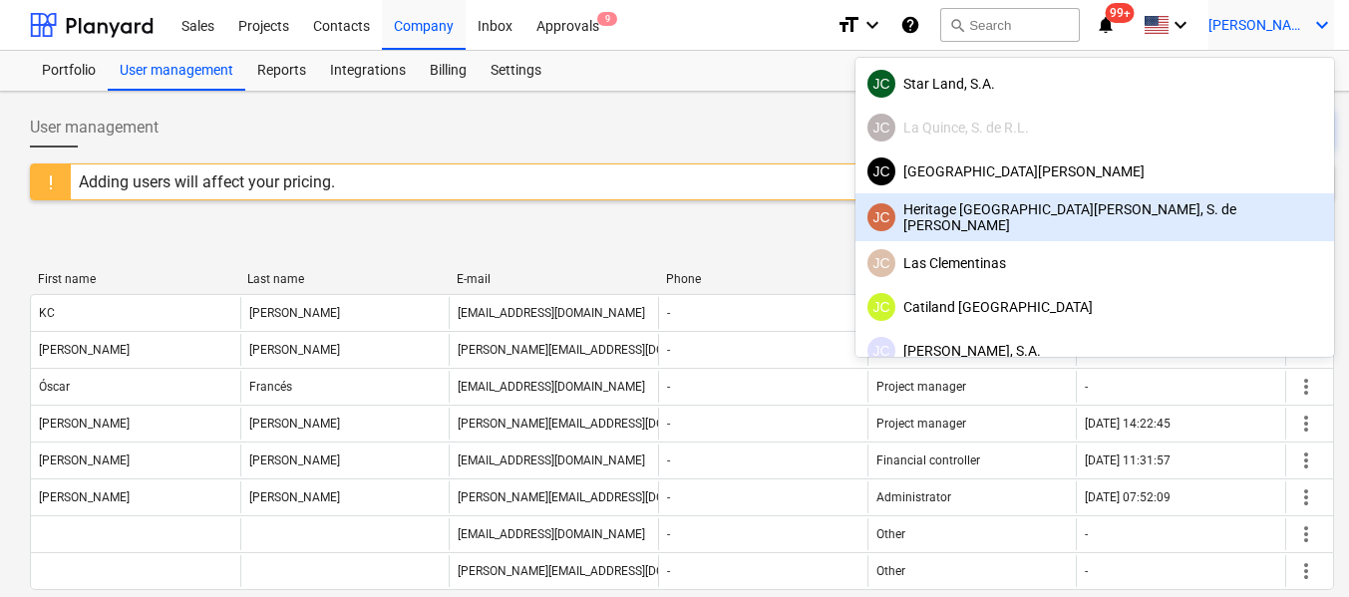
click at [1181, 207] on div "JC Heritage [GEOGRAPHIC_DATA][PERSON_NAME], S. de [PERSON_NAME]" at bounding box center [1095, 217] width 455 height 32
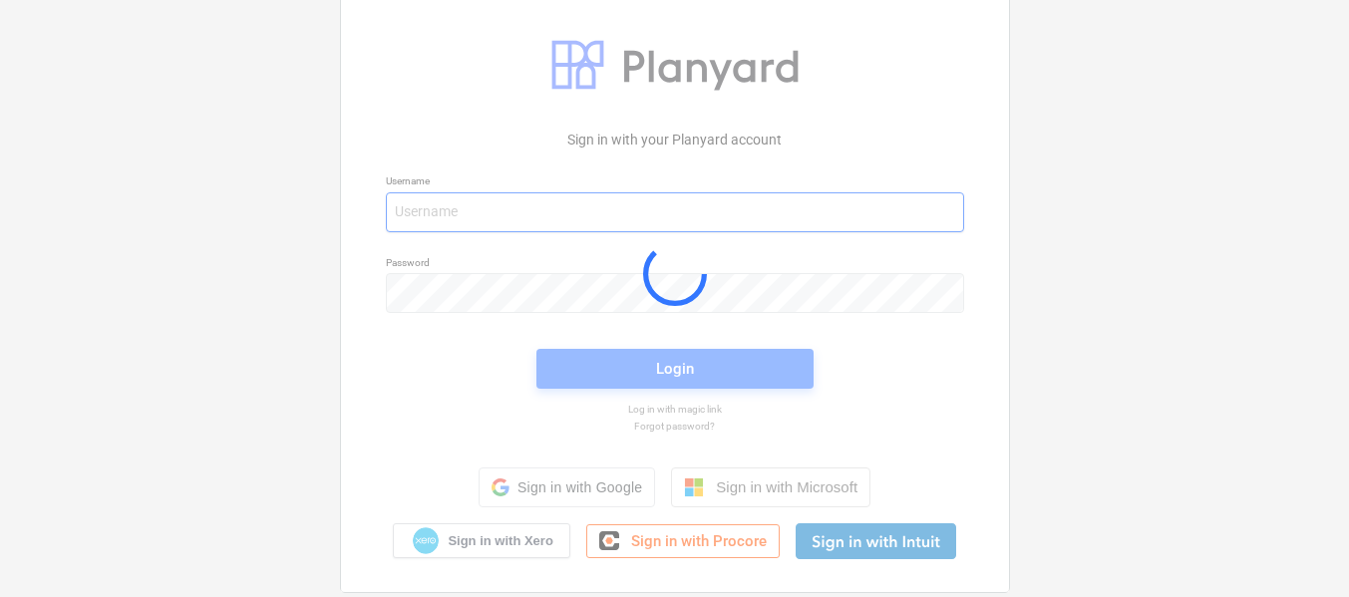
type input "[PERSON_NAME][EMAIL_ADDRESS][DOMAIN_NAME]"
